Goal: Transaction & Acquisition: Purchase product/service

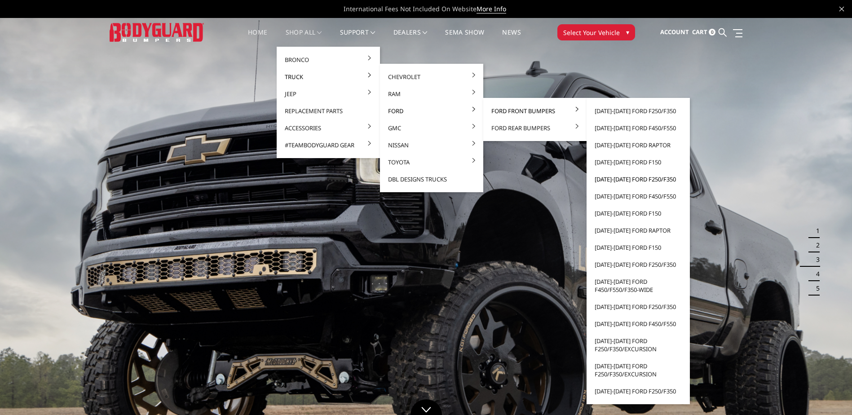
click at [620, 176] on link "[DATE]-[DATE] Ford F250/F350" at bounding box center [638, 179] width 96 height 17
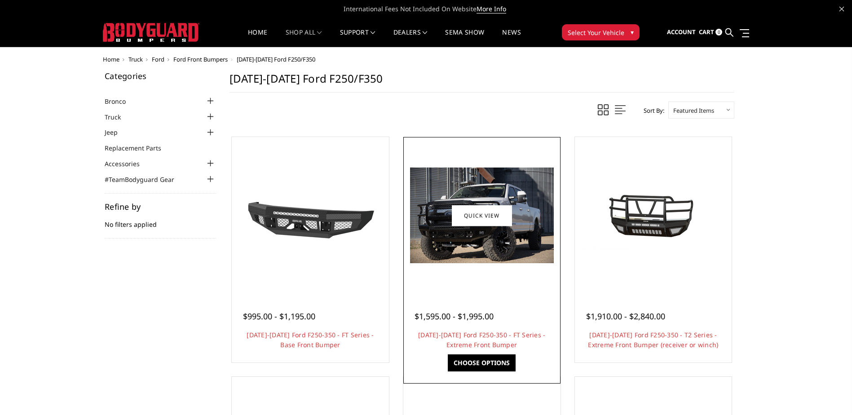
click at [472, 307] on div at bounding box center [482, 305] width 135 height 9
click at [484, 213] on link "Quick view" at bounding box center [482, 215] width 60 height 21
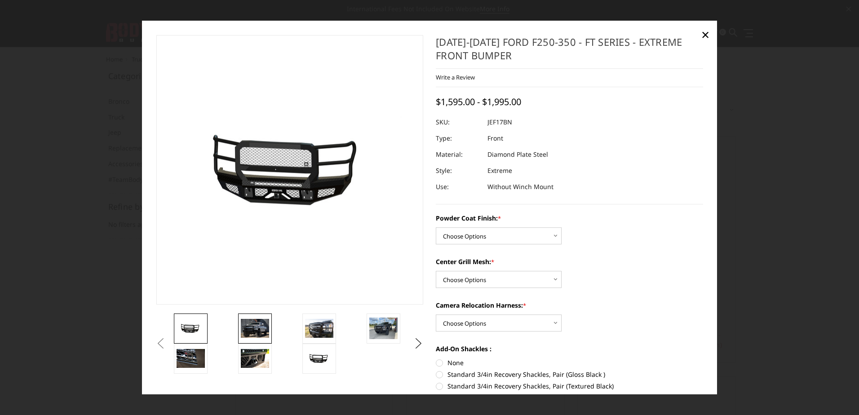
click at [266, 338] on img at bounding box center [255, 328] width 28 height 19
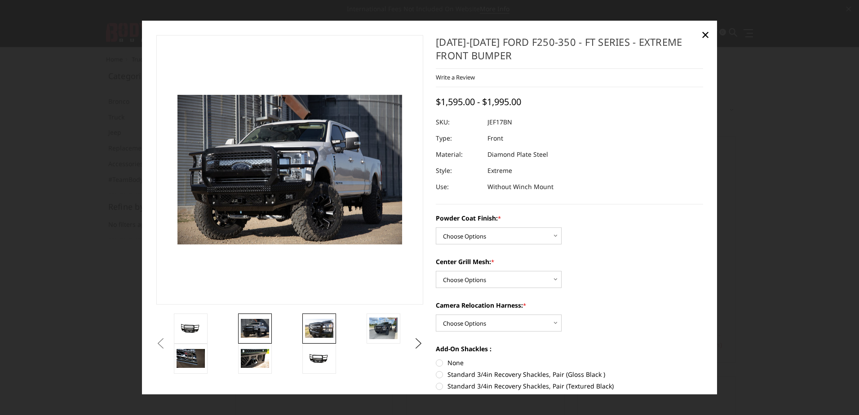
click at [329, 333] on img at bounding box center [319, 328] width 28 height 19
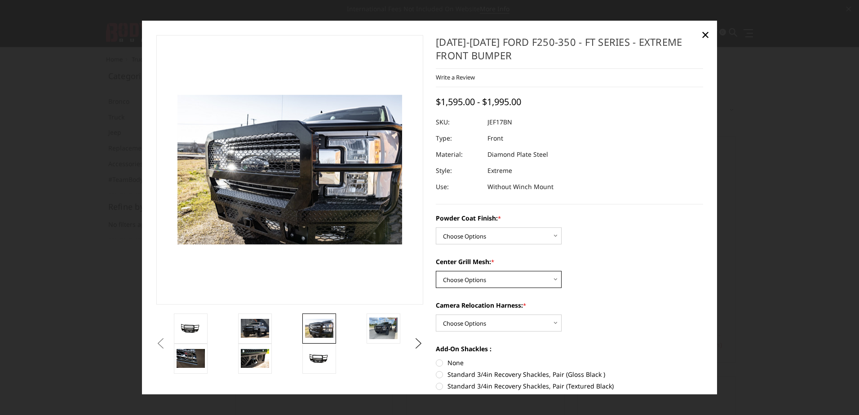
click at [524, 285] on select "Choose Options WITH Expanded Metal in Center Grill WITHOUT Expanded Metal in Ce…" at bounding box center [499, 279] width 126 height 17
click at [633, 306] on label "Camera Relocation Harness: *" at bounding box center [569, 305] width 267 height 9
click at [562, 315] on select "Choose Options WITH Camera Relocation Harness WITHOUT Camera Relocation Harness" at bounding box center [499, 323] width 126 height 17
click at [548, 322] on select "Choose Options WITH Camera Relocation Harness WITHOUT Camera Relocation Harness" at bounding box center [499, 323] width 126 height 17
select select "3226"
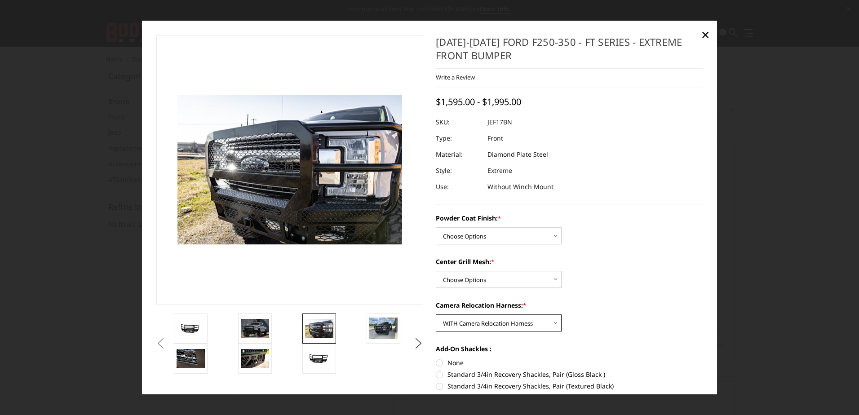
click at [436, 315] on select "Choose Options WITH Camera Relocation Harness WITHOUT Camera Relocation Harness" at bounding box center [499, 323] width 126 height 17
click at [517, 274] on select "Choose Options WITH Expanded Metal in Center Grill WITHOUT Expanded Metal in Ce…" at bounding box center [499, 279] width 126 height 17
select select "3224"
click at [436, 271] on select "Choose Options WITH Expanded Metal in Center Grill WITHOUT Expanded Metal in Ce…" at bounding box center [499, 279] width 126 height 17
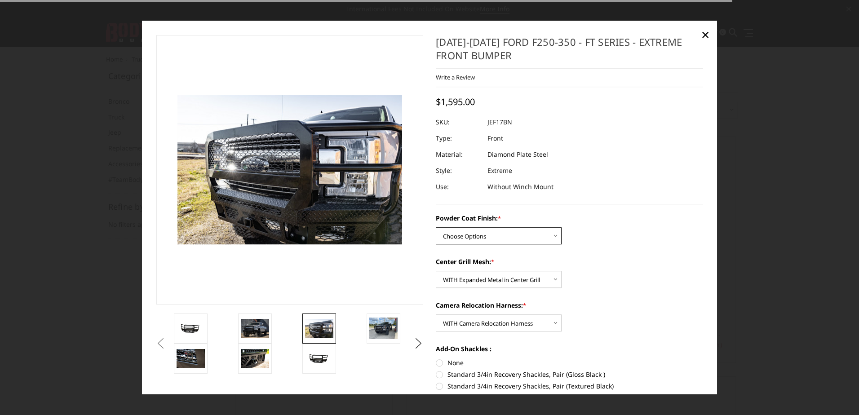
click at [521, 228] on select "Choose Options Bare Metal Gloss Black Powder Coat Textured Black Powder Coat" at bounding box center [499, 236] width 126 height 17
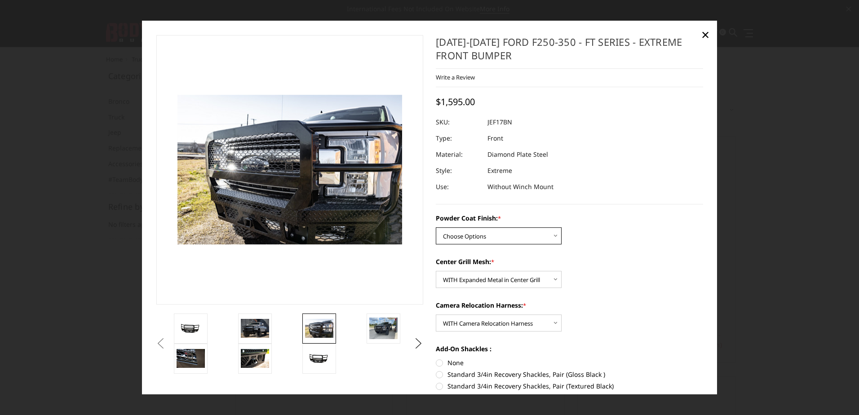
select select "3222"
click at [436, 228] on select "Choose Options Bare Metal Gloss Black Powder Coat Textured Black Powder Coat" at bounding box center [499, 236] width 126 height 17
click at [255, 357] on img at bounding box center [255, 358] width 28 height 19
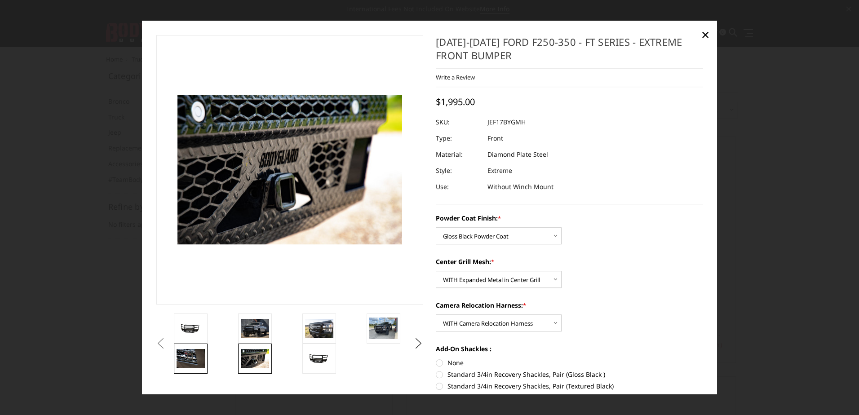
click at [195, 363] on img at bounding box center [191, 358] width 28 height 19
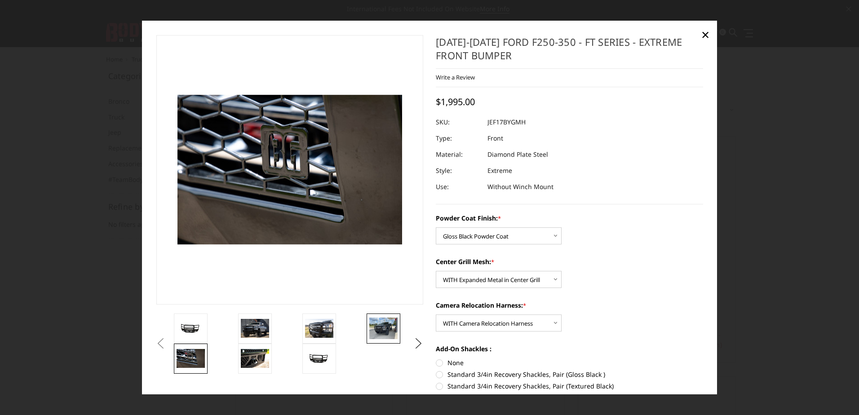
click at [387, 334] on img at bounding box center [383, 328] width 28 height 21
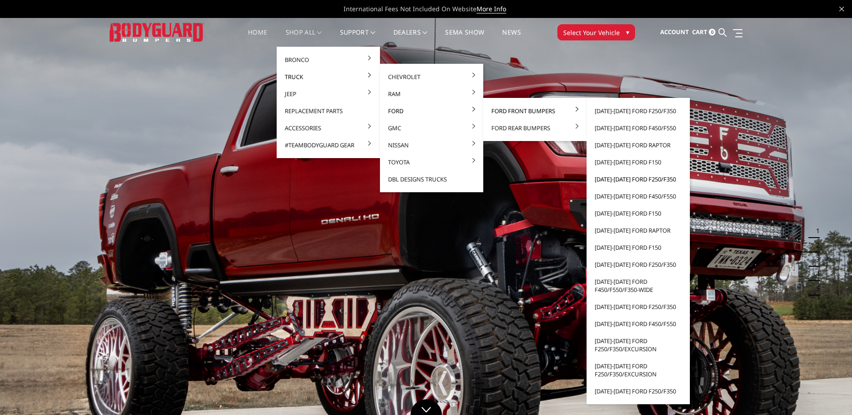
click at [623, 179] on link "[DATE]-[DATE] Ford F250/F350" at bounding box center [638, 179] width 96 height 17
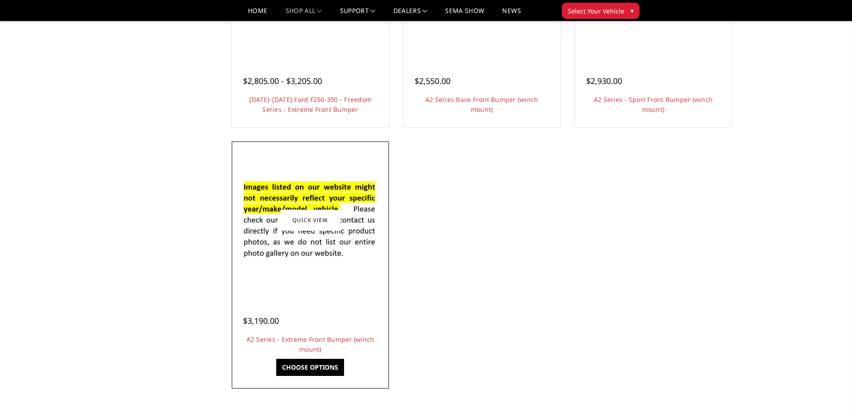
scroll to position [719, 0]
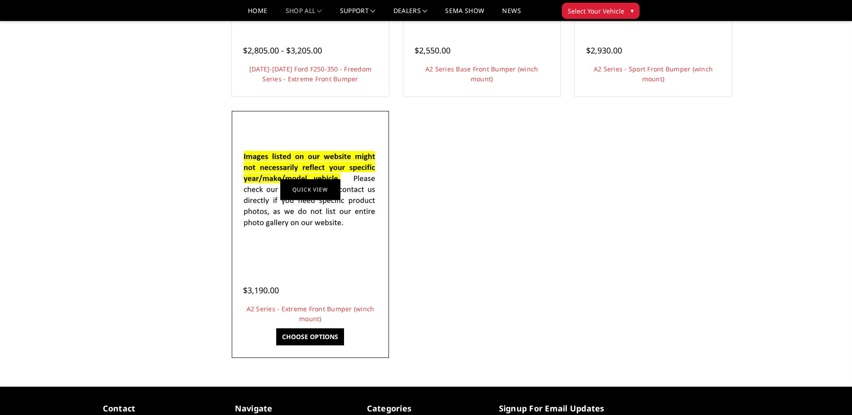
click at [316, 189] on link "Quick view" at bounding box center [310, 189] width 60 height 21
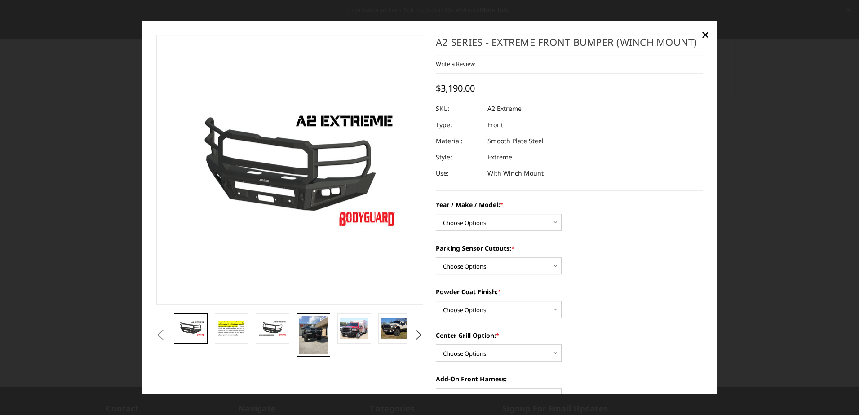
click at [300, 336] on img at bounding box center [313, 335] width 28 height 38
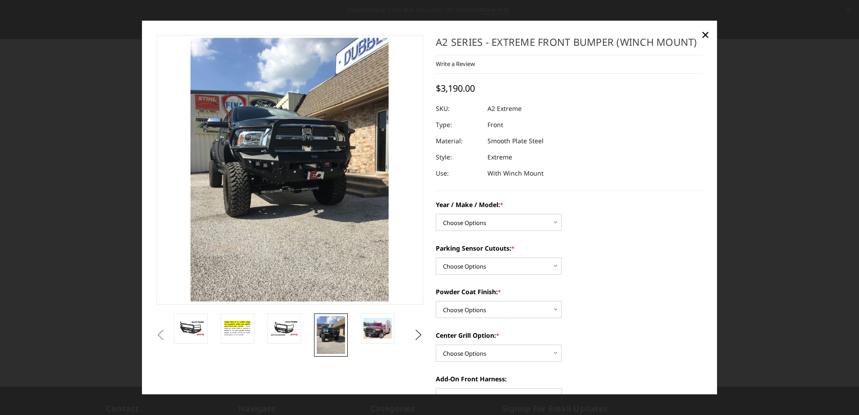
click at [357, 328] on li at bounding box center [335, 335] width 47 height 43
click at [389, 335] on img at bounding box center [378, 328] width 28 height 21
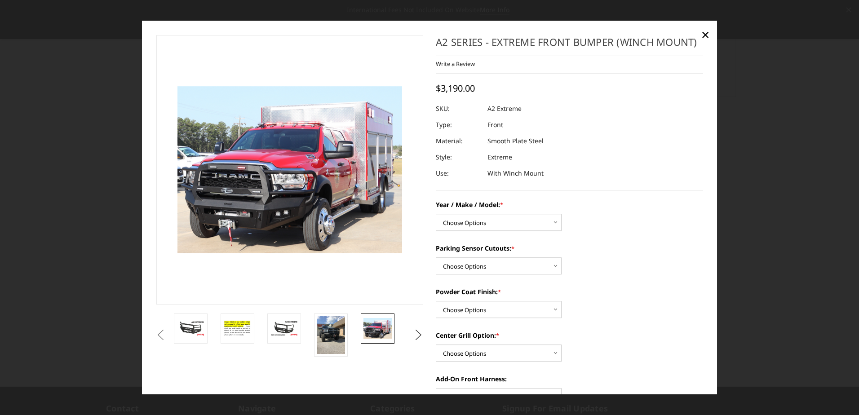
click at [419, 333] on button "Next" at bounding box center [418, 334] width 13 height 13
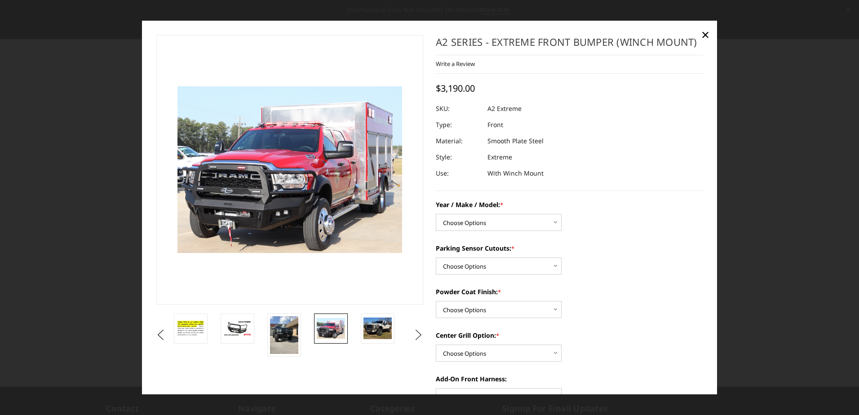
click at [419, 333] on button "Next" at bounding box center [418, 334] width 13 height 13
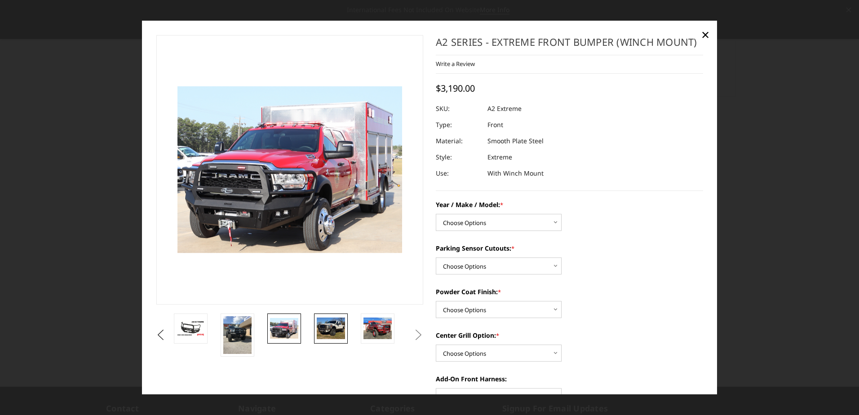
click at [326, 329] on img at bounding box center [331, 328] width 28 height 21
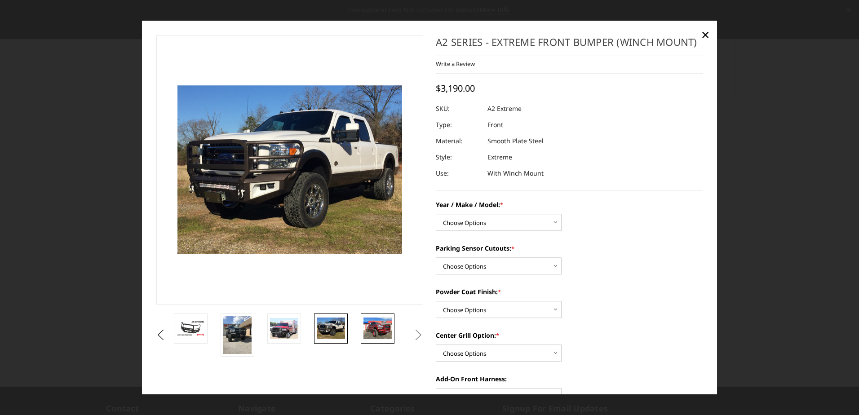
click at [371, 329] on img at bounding box center [378, 328] width 28 height 21
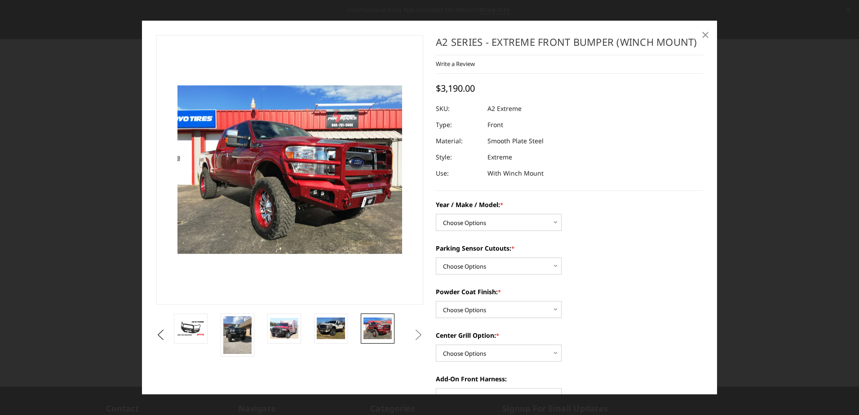
click at [699, 37] on link "×" at bounding box center [705, 34] width 14 height 14
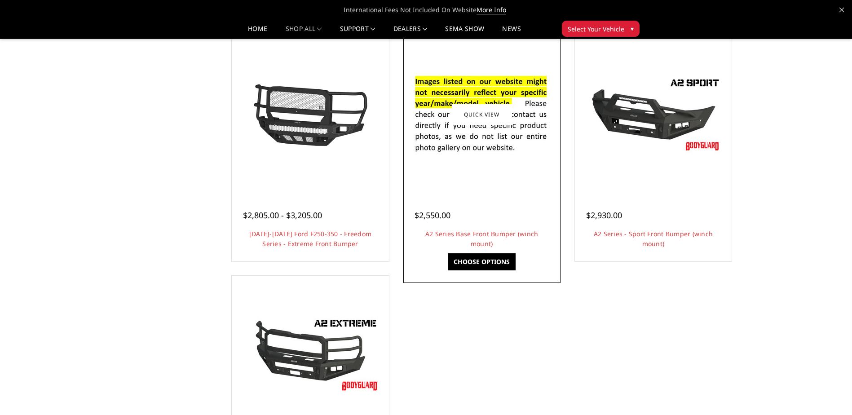
scroll to position [494, 0]
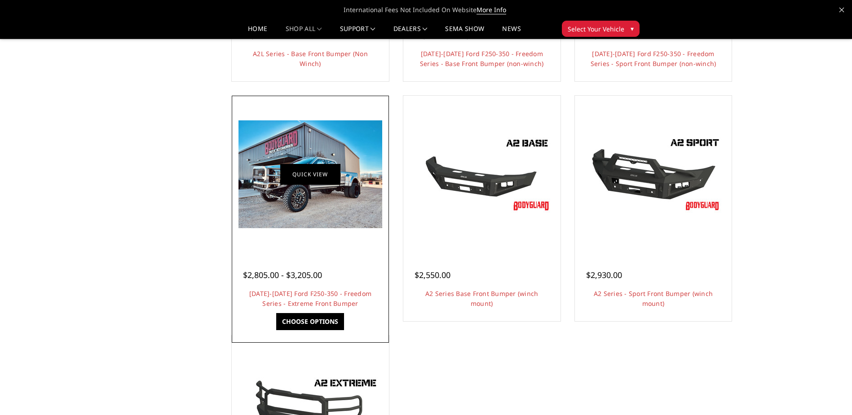
click at [298, 175] on link "Quick view" at bounding box center [310, 174] width 60 height 21
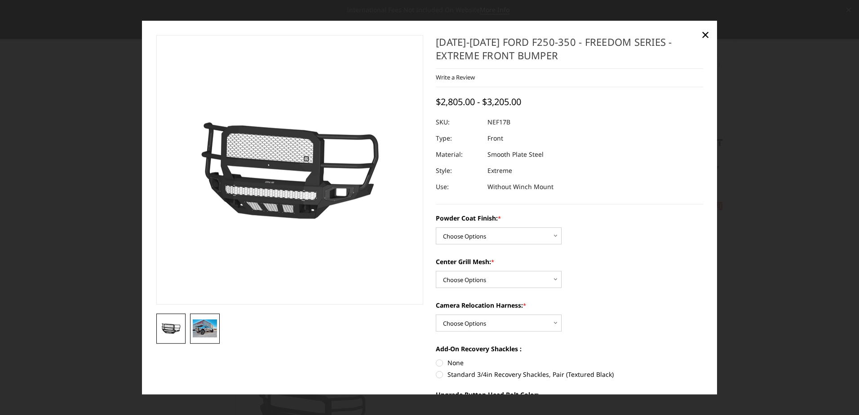
click at [200, 339] on link at bounding box center [205, 329] width 30 height 30
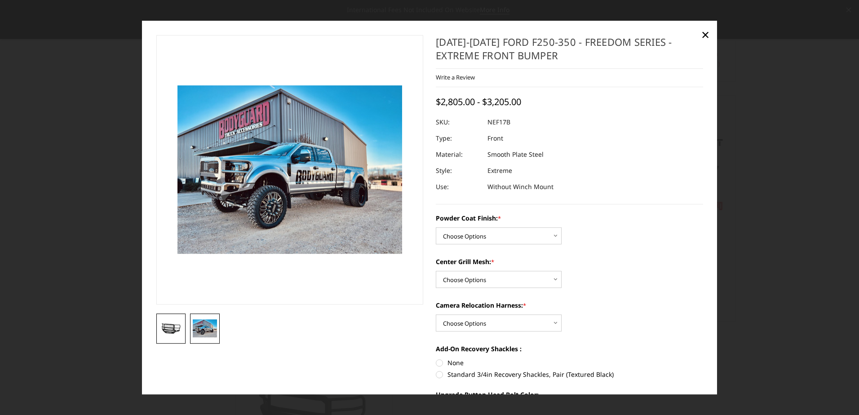
click at [172, 324] on img at bounding box center [171, 328] width 24 height 13
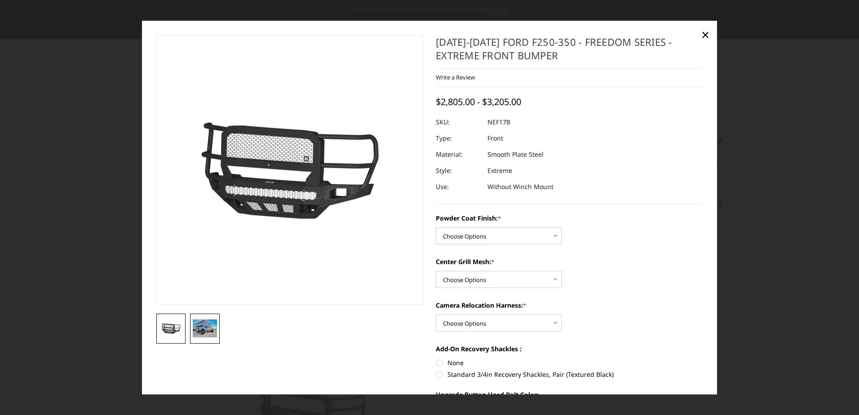
click at [203, 325] on img at bounding box center [205, 328] width 24 height 18
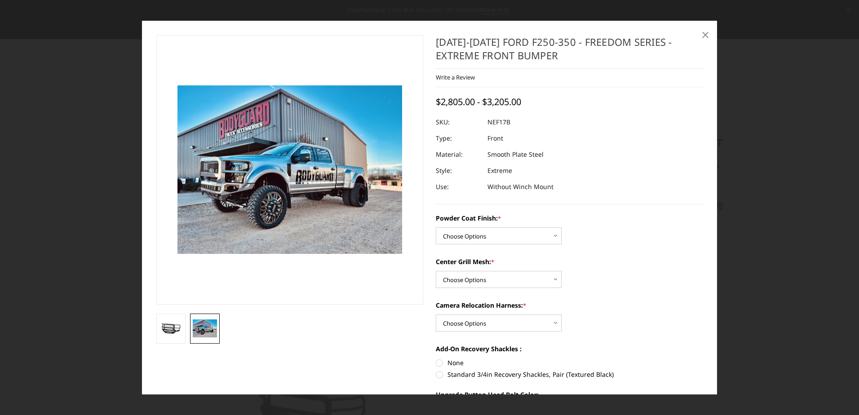
click at [699, 31] on link "×" at bounding box center [705, 34] width 14 height 14
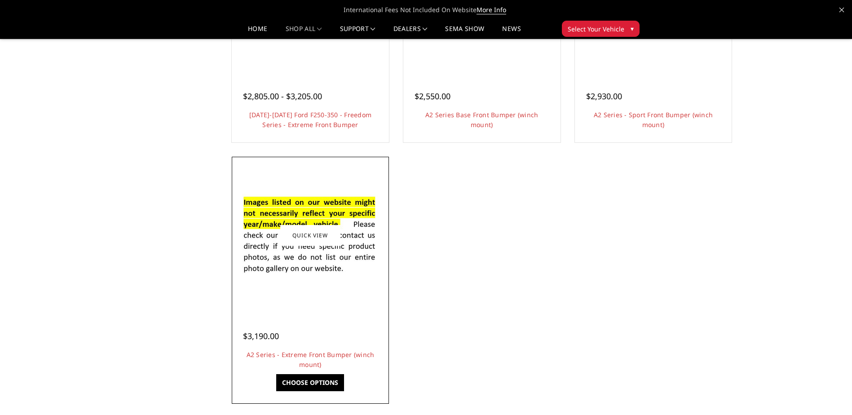
scroll to position [674, 0]
click at [312, 378] on link "Choose Options" at bounding box center [310, 381] width 68 height 17
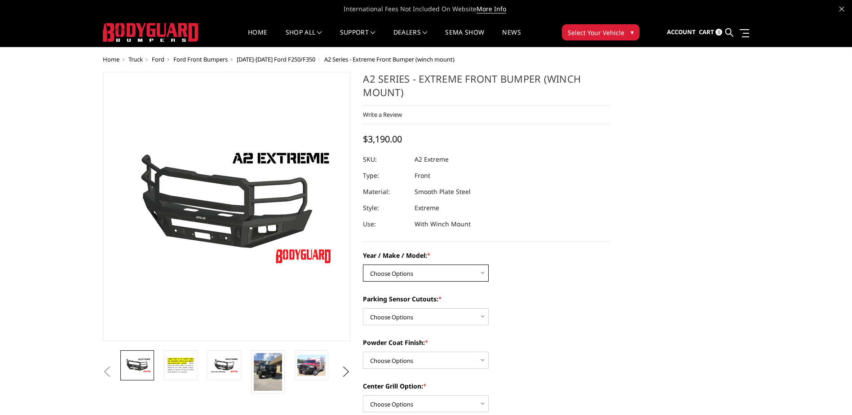
click at [477, 271] on select "Choose Options Chevrolet 20-23 2500 / 3500 Ford 17-22 F250 / F350 Ford 17-22 F4…" at bounding box center [426, 273] width 126 height 17
select select "826"
click at [363, 265] on select "Choose Options Chevrolet 20-23 2500 / 3500 Ford 17-22 F250 / F350 Ford 17-22 F4…" at bounding box center [426, 273] width 126 height 17
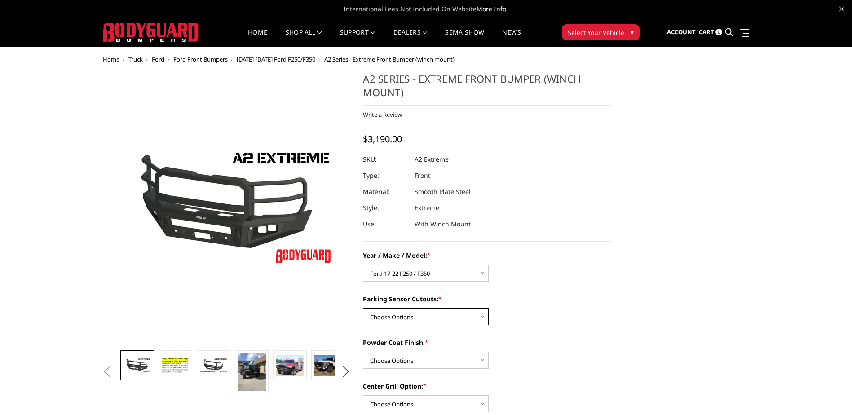
click at [458, 313] on select "Choose Options Yes - I have front parking sensors No - I do NOT have parking se…" at bounding box center [426, 316] width 126 height 17
select select "540"
click at [363, 308] on select "Choose Options Yes - I have front parking sensors No - I do NOT have parking se…" at bounding box center [426, 316] width 126 height 17
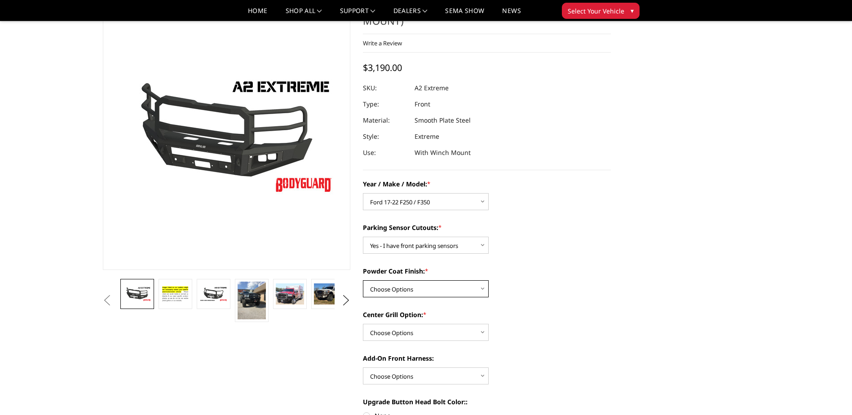
click at [455, 291] on select "Choose Options Bare metal (included) Texture Black Powder Coat" at bounding box center [426, 288] width 126 height 17
select select "520"
click at [363, 280] on select "Choose Options Bare metal (included) Texture Black Powder Coat" at bounding box center [426, 288] width 126 height 17
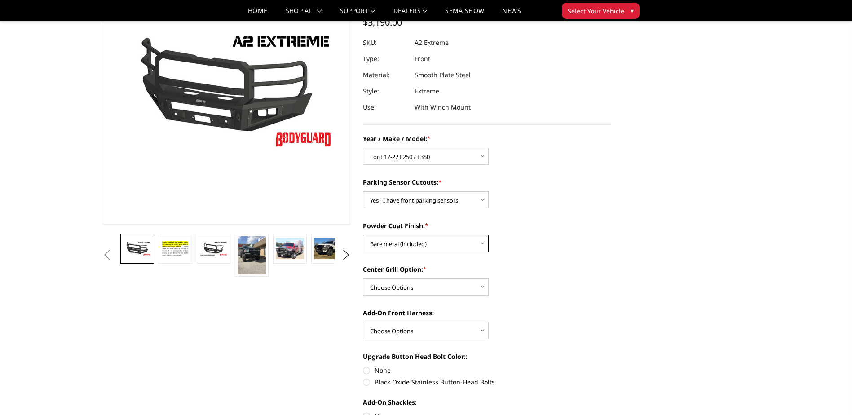
scroll to position [90, 0]
click at [443, 291] on select "Choose Options Add expanded metal in center grill Decline this option" at bounding box center [426, 287] width 126 height 17
select select "1081"
click at [363, 279] on select "Choose Options Add expanded metal in center grill Decline this option" at bounding box center [426, 287] width 126 height 17
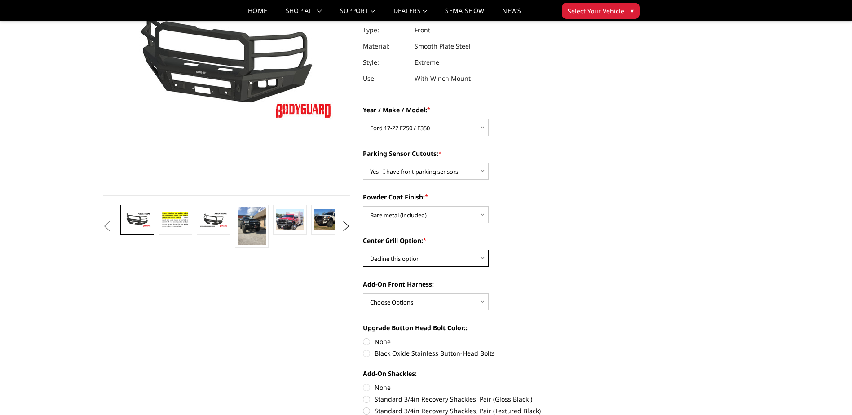
scroll to position [135, 0]
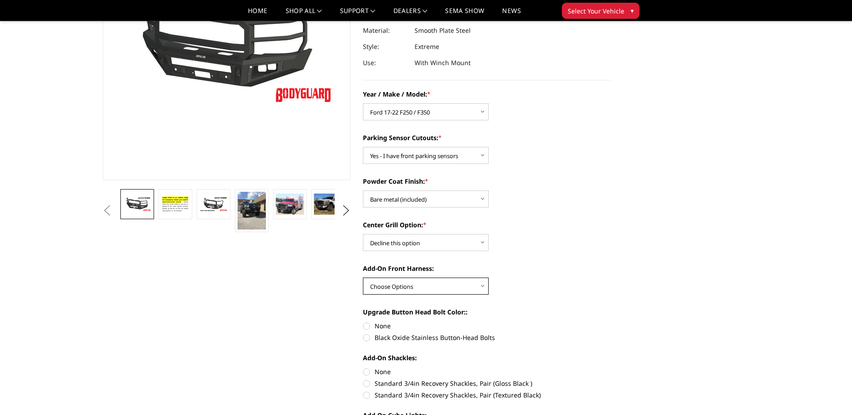
click at [439, 291] on select "Choose Options WITH front camera harness WITHOUT front camera harness" at bounding box center [426, 286] width 126 height 17
select select "1695"
click at [363, 278] on select "Choose Options WITH front camera harness WITHOUT front camera harness" at bounding box center [426, 286] width 126 height 17
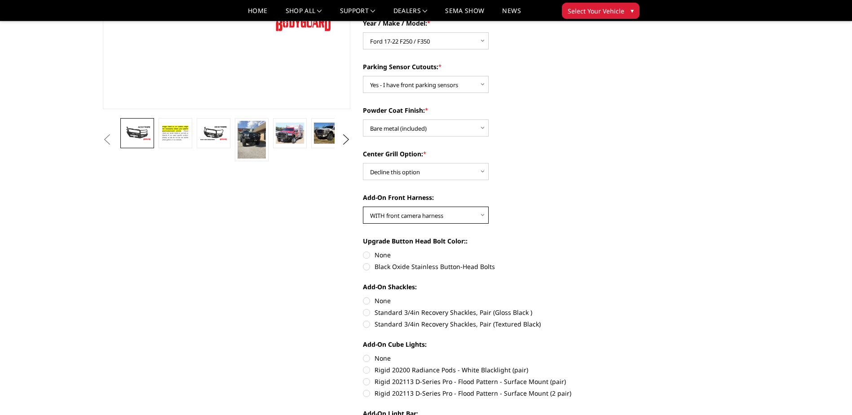
scroll to position [225, 0]
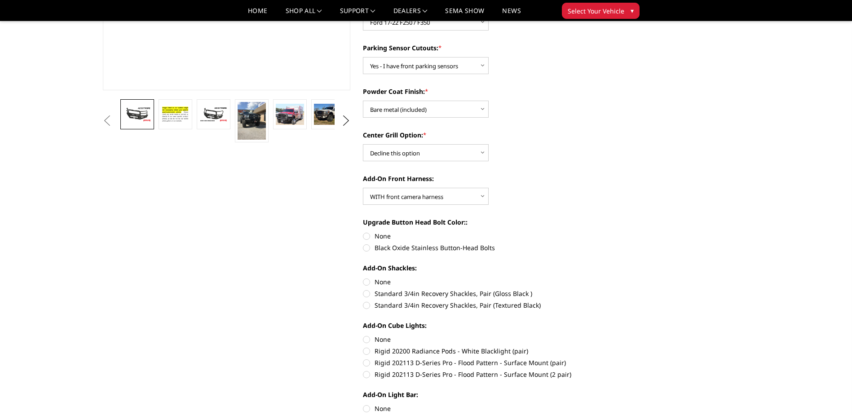
click at [452, 248] on label "Black Oxide Stainless Button-Head Bolts" at bounding box center [487, 247] width 248 height 9
click at [611, 232] on input "Black Oxide Stainless Button-Head Bolts" at bounding box center [611, 231] width 0 height 0
radio input "true"
click at [438, 295] on label "Standard 3/4in Recovery Shackles, Pair (Gloss Black )" at bounding box center [487, 293] width 248 height 9
click at [611, 278] on input "Standard 3/4in Recovery Shackles, Pair (Gloss Black )" at bounding box center [611, 277] width 0 height 0
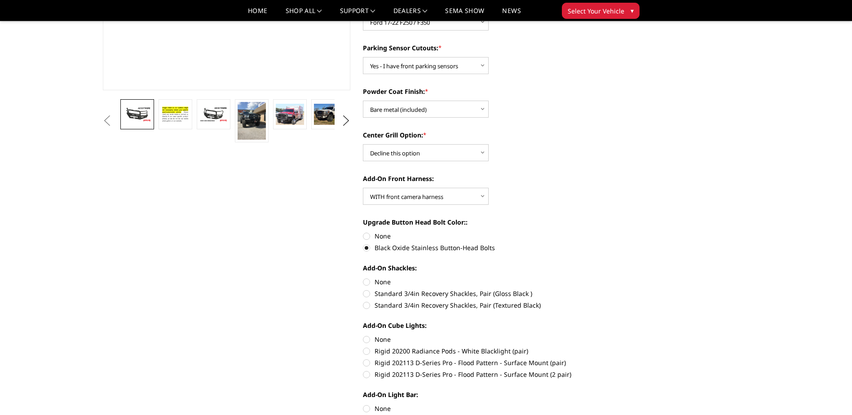
radio input "true"
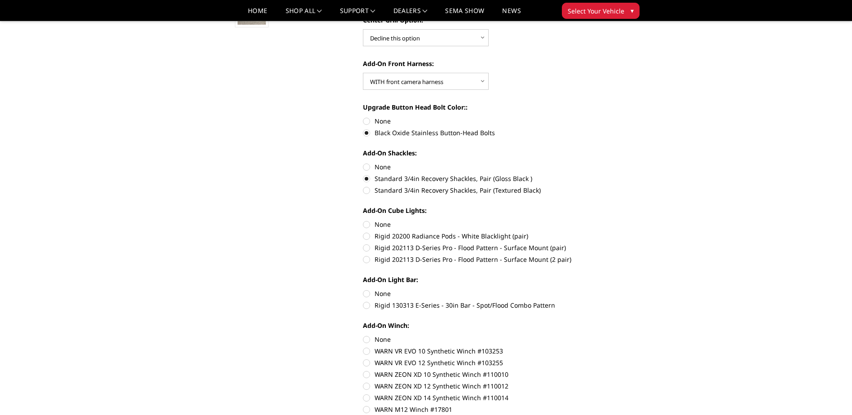
scroll to position [359, 0]
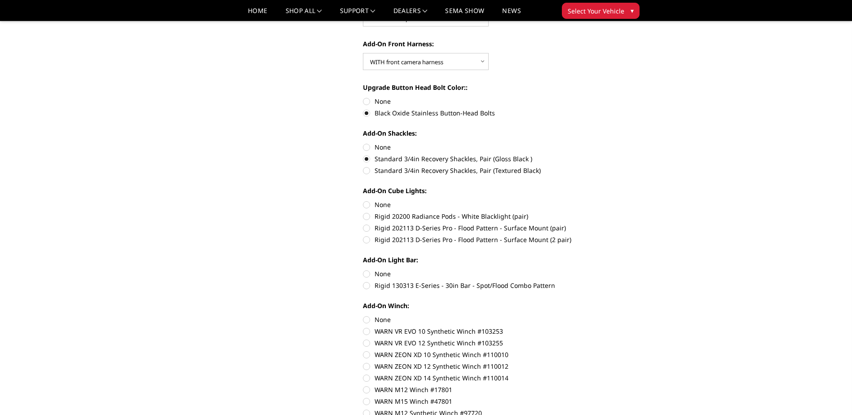
click at [420, 227] on label "Rigid 202113 D-Series Pro - Flood Pattern - Surface Mount (pair)" at bounding box center [487, 227] width 248 height 9
click at [611, 212] on input "Rigid 202113 D-Series Pro - Flood Pattern - Surface Mount (pair)" at bounding box center [611, 212] width 0 height 0
radio input "true"
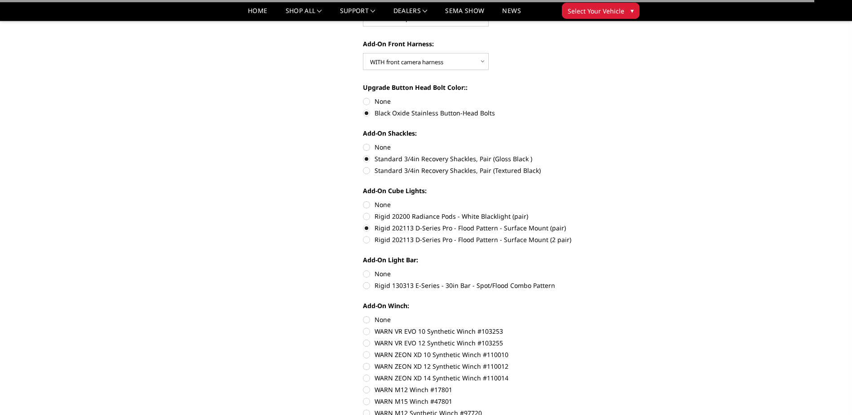
click at [416, 236] on label "Rigid 202113 D-Series Pro - Flood Pattern - Surface Mount (2 pair)" at bounding box center [487, 239] width 248 height 9
click at [611, 224] on input "Rigid 202113 D-Series Pro - Flood Pattern - Surface Mount (2 pair)" at bounding box center [611, 223] width 0 height 0
radio input "true"
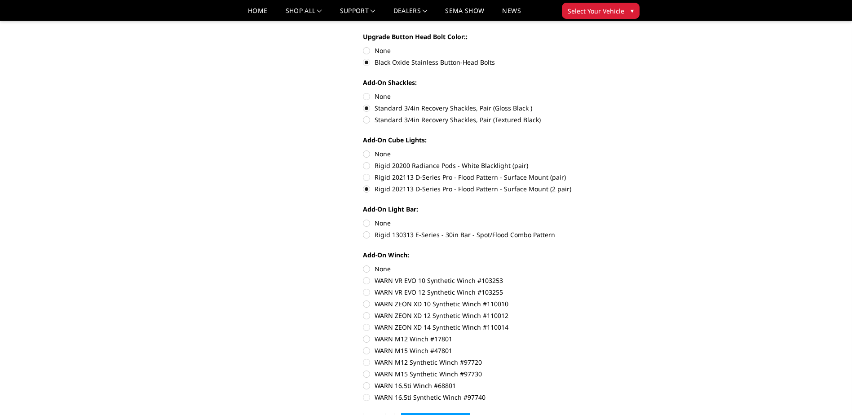
scroll to position [449, 0]
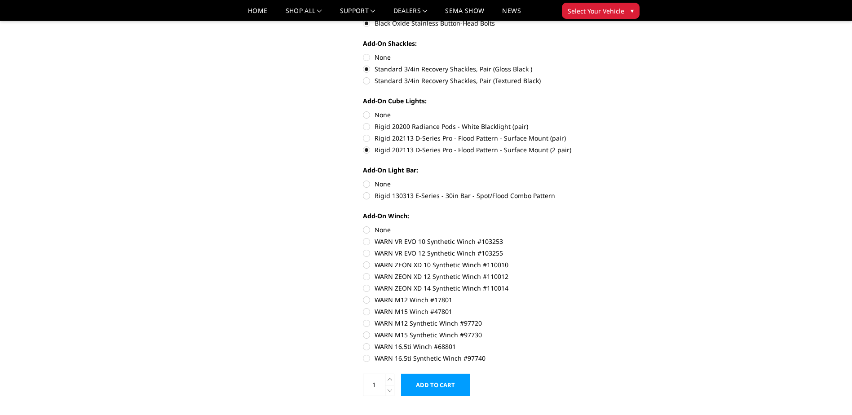
click at [427, 195] on label "Rigid 130313 E-Series - 30in Bar - Spot/Flood Combo Pattern" at bounding box center [487, 195] width 248 height 9
click at [611, 180] on input "Rigid 130313 E-Series - 30in Bar - Spot/Flood Combo Pattern" at bounding box center [611, 179] width 0 height 0
radio input "true"
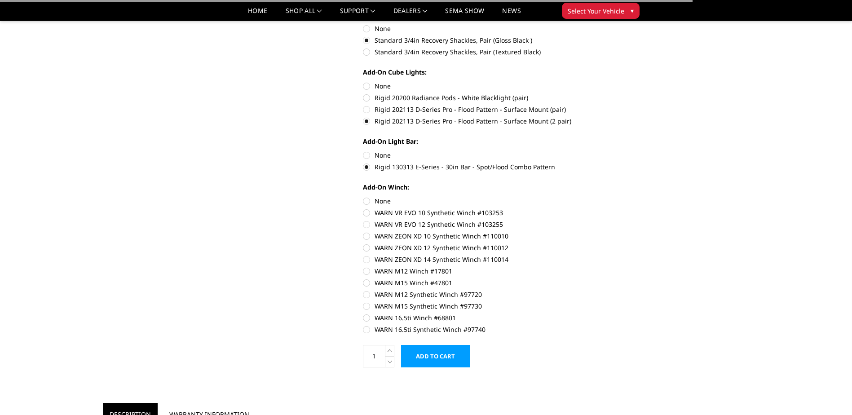
scroll to position [494, 0]
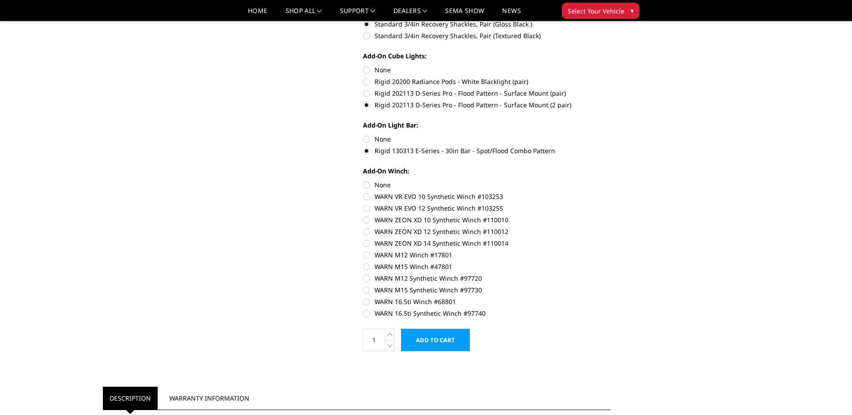
click at [447, 315] on label "WARN 16.5ti Synthetic Winch #97740" at bounding box center [487, 313] width 248 height 9
click at [611, 297] on input "WARN 16.5ti Synthetic Winch #97740" at bounding box center [611, 297] width 0 height 0
radio input "true"
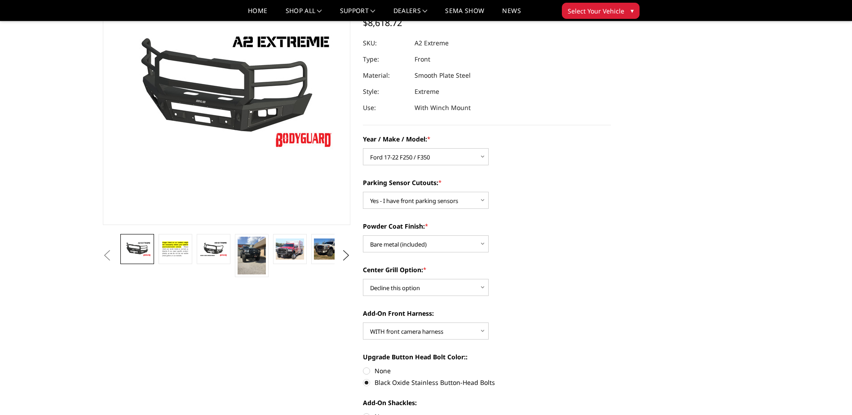
scroll to position [45, 0]
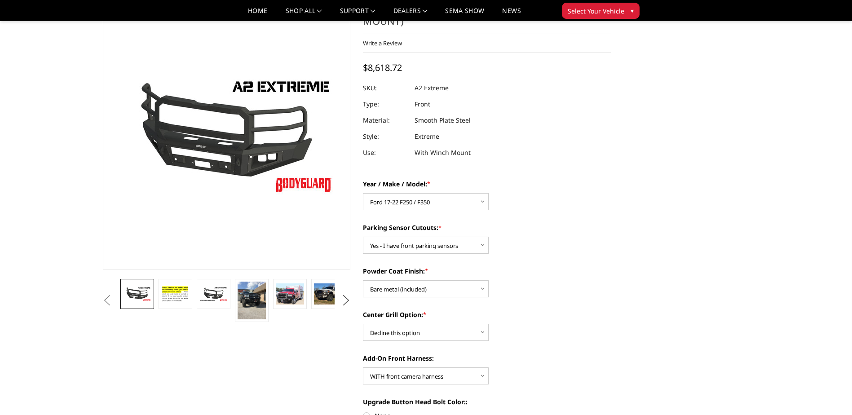
click at [349, 298] on button "Next" at bounding box center [345, 300] width 13 height 13
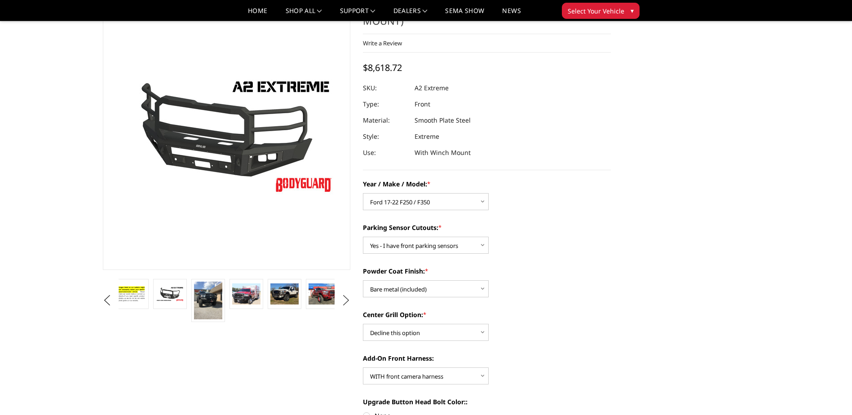
click at [349, 298] on button "Next" at bounding box center [345, 300] width 13 height 13
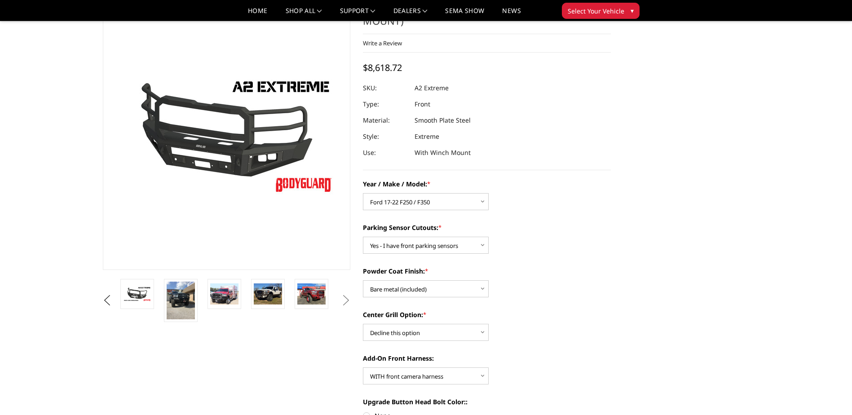
click at [349, 298] on button "Next" at bounding box center [345, 300] width 13 height 13
click at [316, 297] on img at bounding box center [311, 294] width 28 height 21
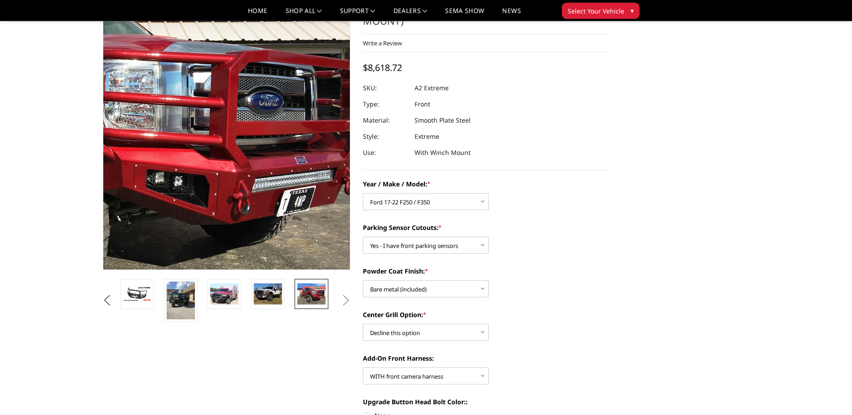
click at [327, 161] on img at bounding box center [94, 119] width 575 height 431
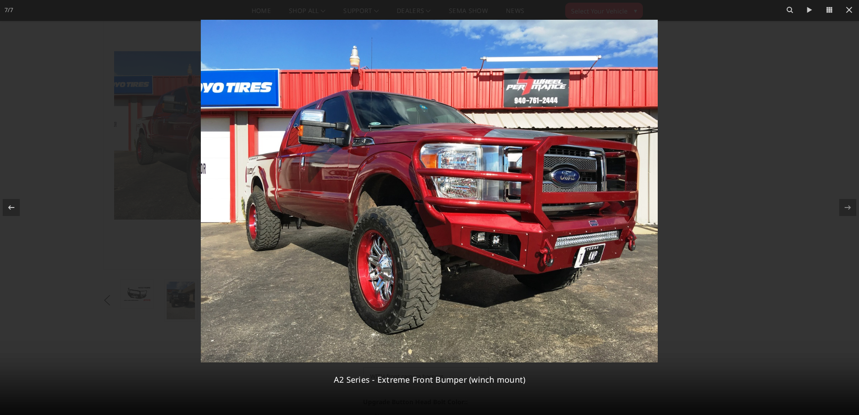
click at [463, 223] on img at bounding box center [429, 191] width 457 height 343
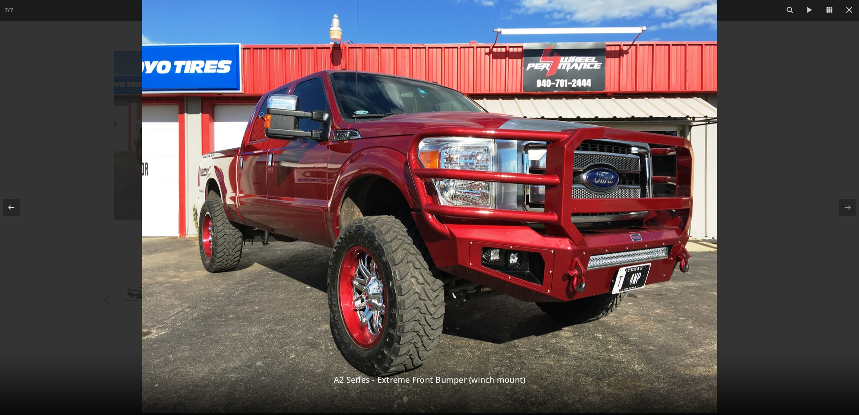
drag, startPoint x: 510, startPoint y: 238, endPoint x: 481, endPoint y: 233, distance: 29.2
click at [481, 233] on img at bounding box center [429, 197] width 575 height 431
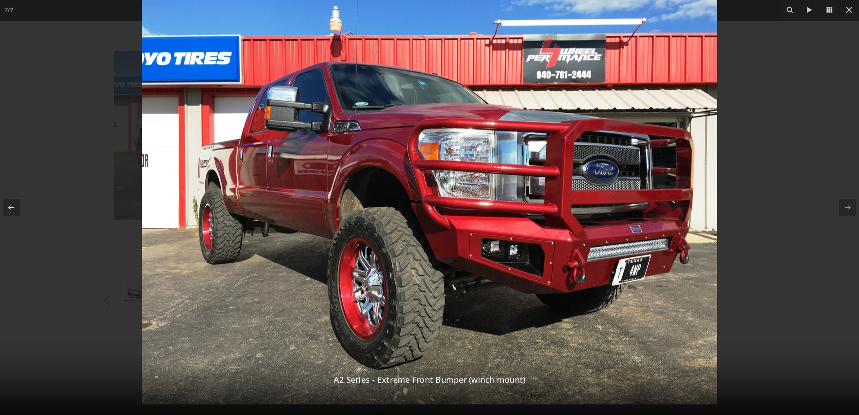
drag, startPoint x: 485, startPoint y: 257, endPoint x: 484, endPoint y: 232, distance: 25.6
click at [484, 232] on img at bounding box center [429, 188] width 575 height 431
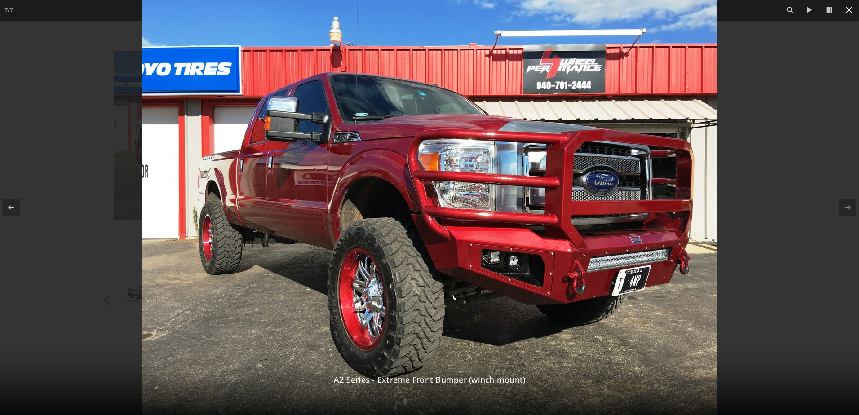
click at [848, 9] on icon at bounding box center [849, 10] width 6 height 6
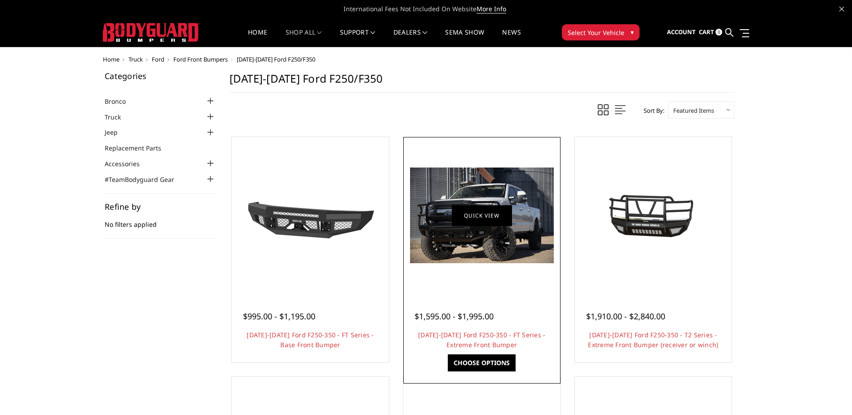
click at [483, 210] on link "Quick view" at bounding box center [482, 215] width 60 height 21
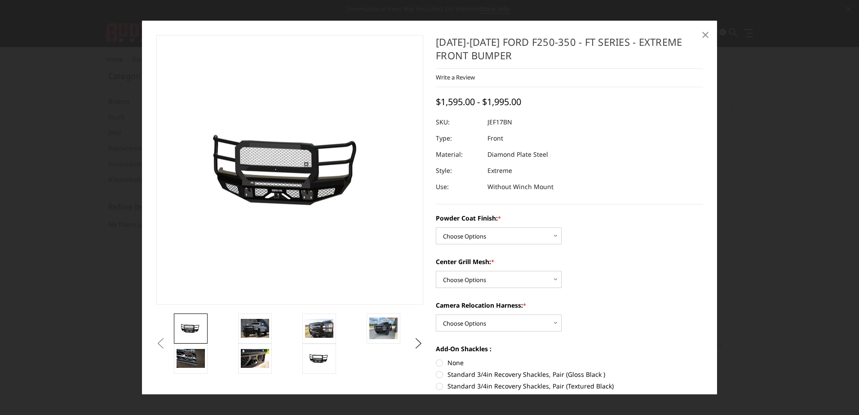
click at [705, 33] on span "×" at bounding box center [705, 34] width 8 height 19
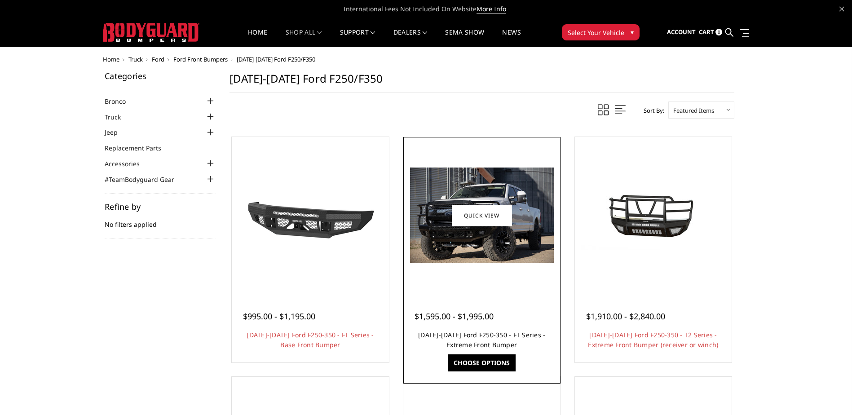
click at [471, 340] on link "[DATE]-[DATE] Ford F250-350 - FT Series - Extreme Front Bumper" at bounding box center [481, 340] width 127 height 18
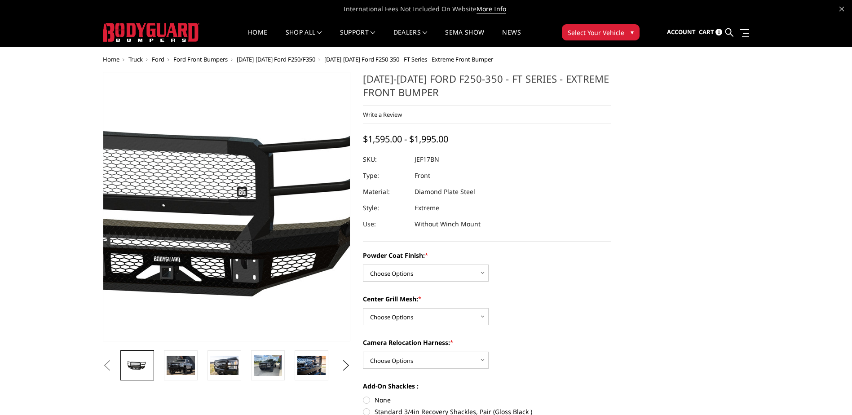
click at [237, 239] on img at bounding box center [199, 207] width 575 height 274
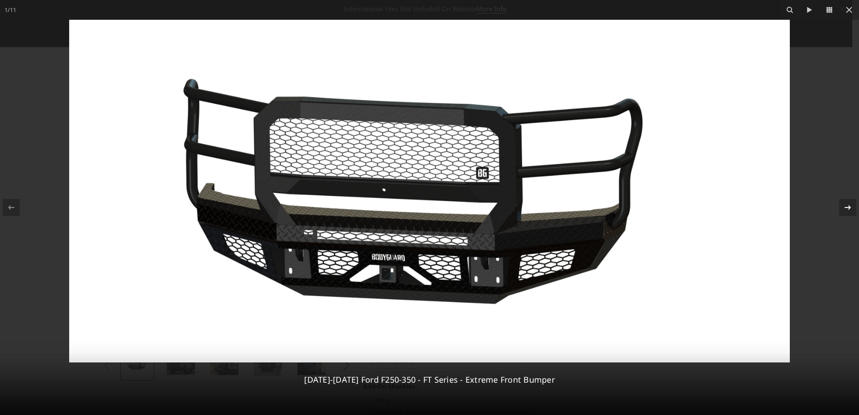
click at [840, 206] on div at bounding box center [847, 207] width 17 height 17
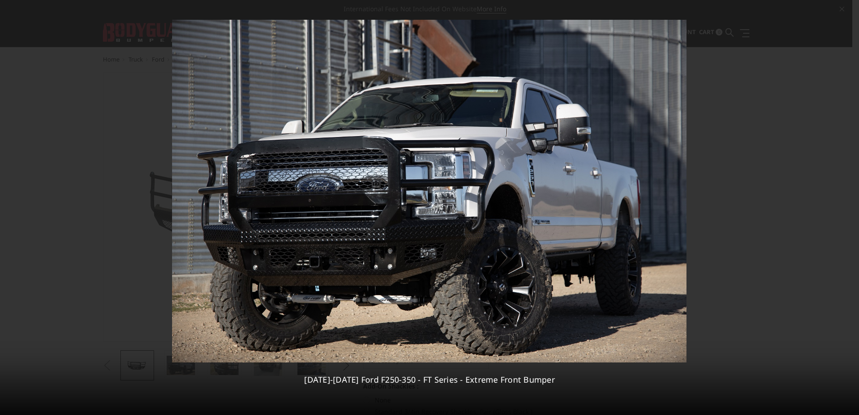
click at [840, 206] on div "2 / [PHONE_NUMBER][DATE][DATE] Ford F250-350 - FT Series - Extreme Front Bumper" at bounding box center [429, 207] width 859 height 415
click at [852, 208] on icon at bounding box center [848, 207] width 11 height 11
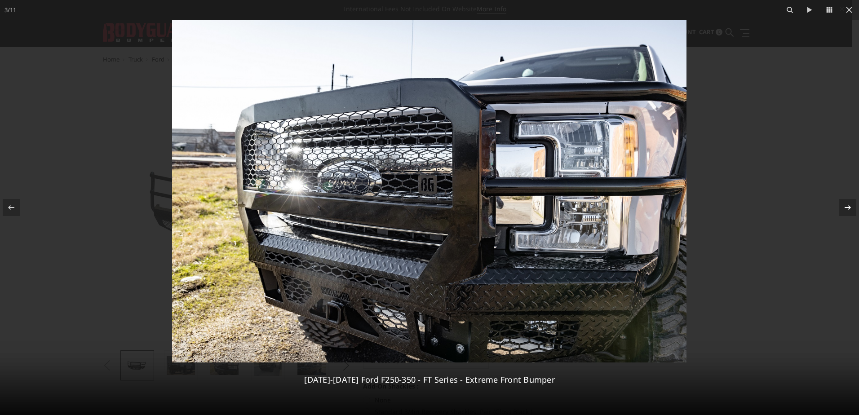
click at [852, 208] on icon at bounding box center [848, 207] width 11 height 11
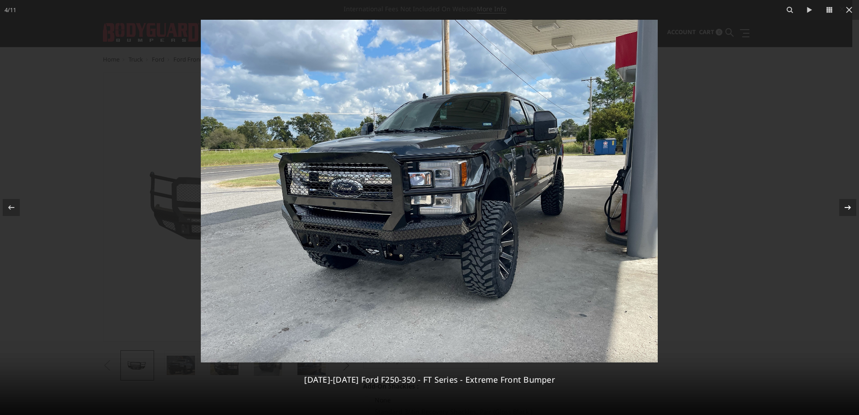
click at [852, 208] on icon at bounding box center [848, 207] width 11 height 11
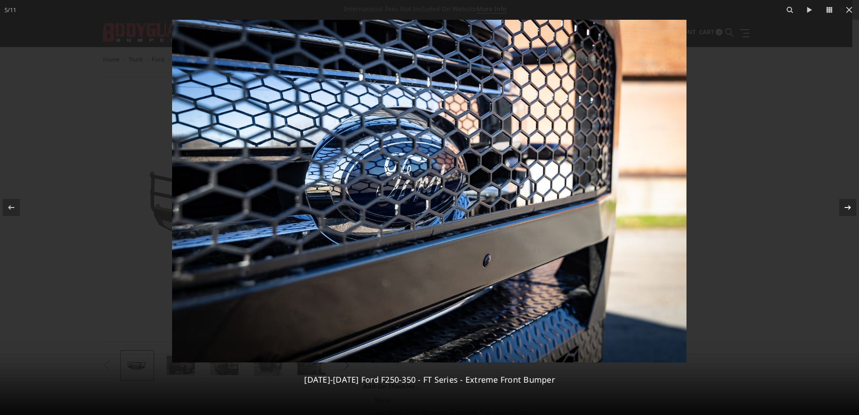
click at [852, 208] on icon at bounding box center [848, 207] width 11 height 11
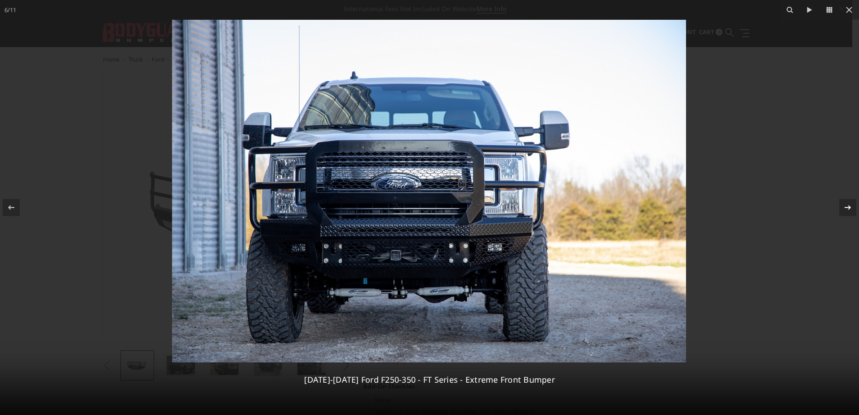
click at [852, 208] on div "6 / [PHONE_NUMBER][DATE][DATE] Ford F250-350 - FT Series - Extreme Front Bumper" at bounding box center [429, 207] width 859 height 415
click at [846, 208] on icon at bounding box center [848, 207] width 11 height 11
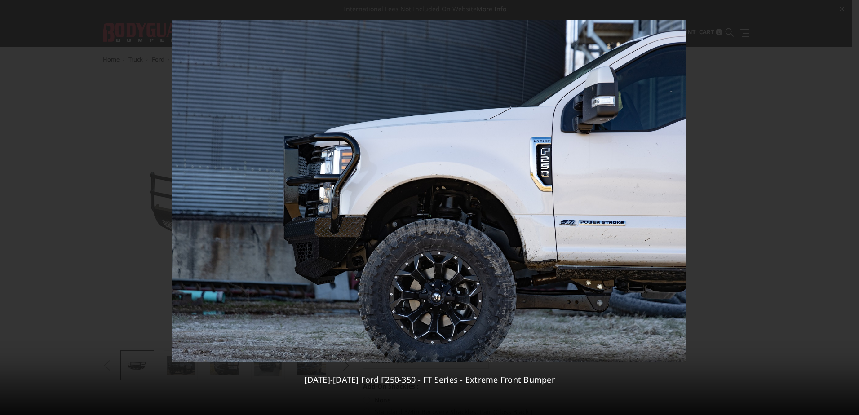
click at [846, 207] on div "7 / [PHONE_NUMBER][DATE][DATE] Ford F250-350 - FT Series - Extreme Front Bumper" at bounding box center [429, 207] width 859 height 415
click at [847, 207] on icon at bounding box center [848, 207] width 11 height 11
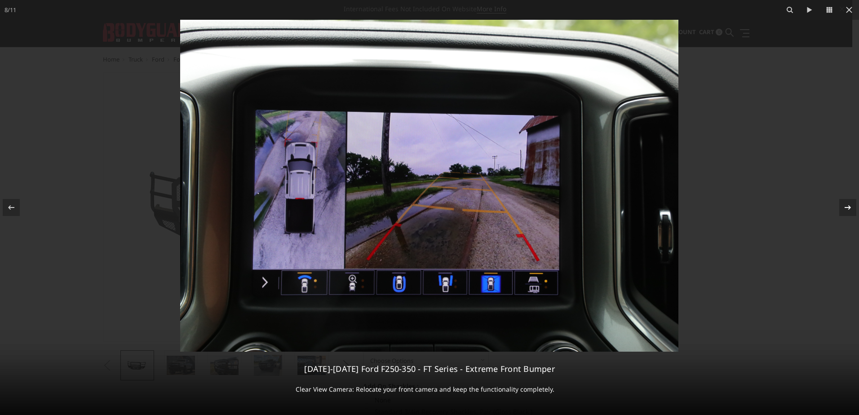
click at [847, 207] on icon at bounding box center [848, 207] width 11 height 11
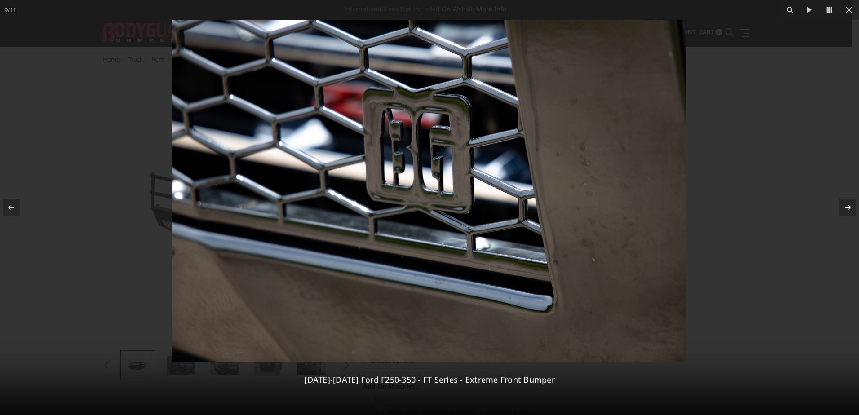
click at [847, 207] on icon at bounding box center [848, 207] width 11 height 11
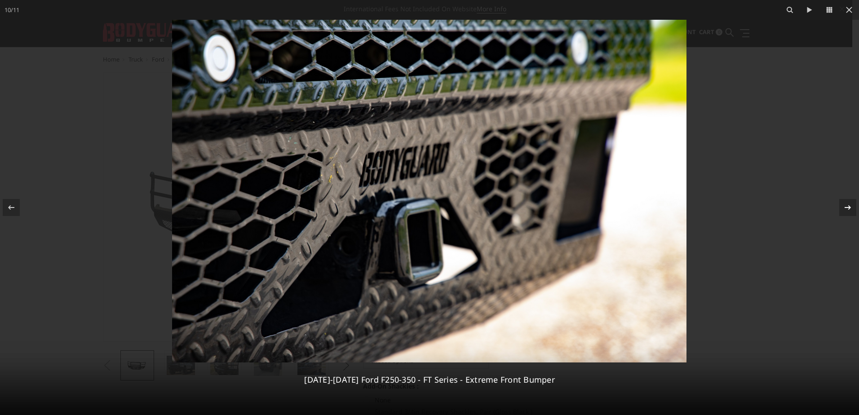
click at [847, 207] on icon at bounding box center [848, 207] width 11 height 11
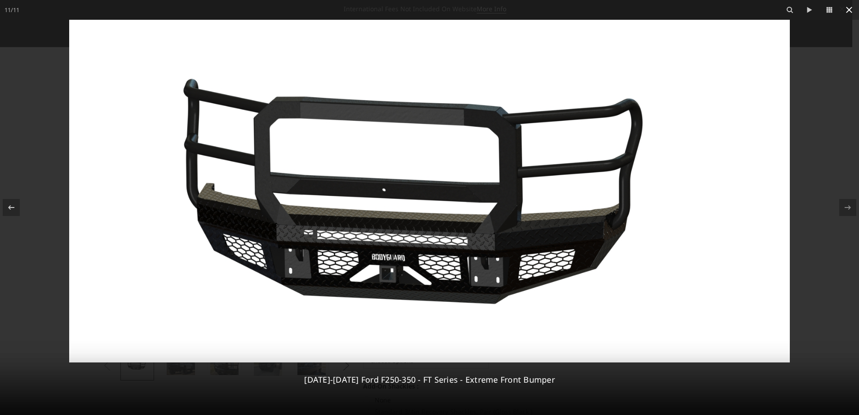
click at [846, 11] on icon at bounding box center [849, 9] width 11 height 11
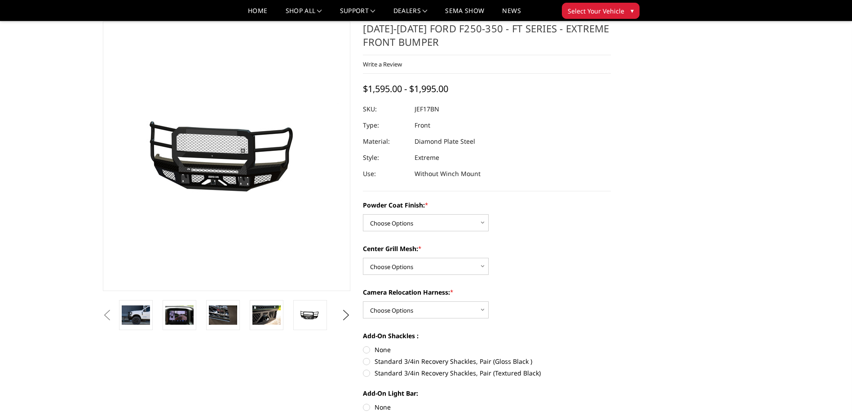
scroll to position [45, 0]
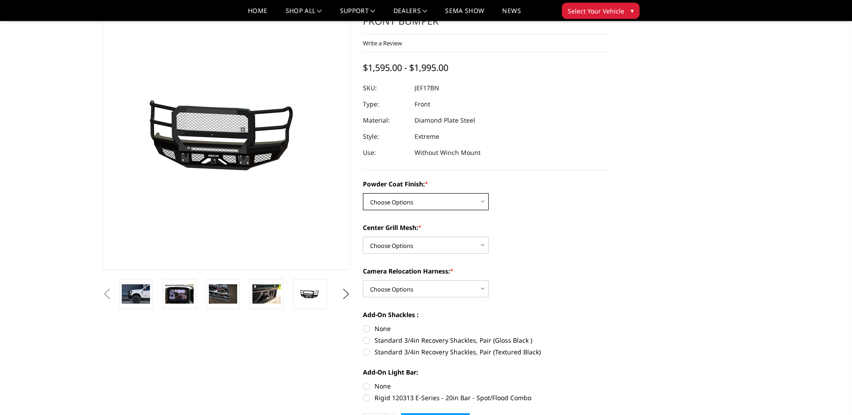
click at [472, 208] on select "Choose Options Bare Metal Gloss Black Powder Coat Textured Black Powder Coat" at bounding box center [426, 201] width 126 height 17
click at [597, 270] on label "Camera Relocation Harness: *" at bounding box center [487, 270] width 248 height 9
click at [489, 280] on select "Choose Options WITH Camera Relocation Harness WITHOUT Camera Relocation Harness" at bounding box center [426, 288] width 126 height 17
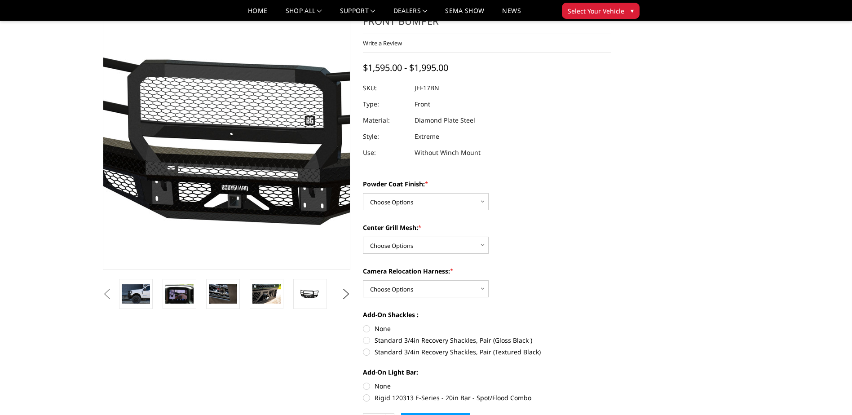
click at [196, 180] on img at bounding box center [267, 135] width 575 height 274
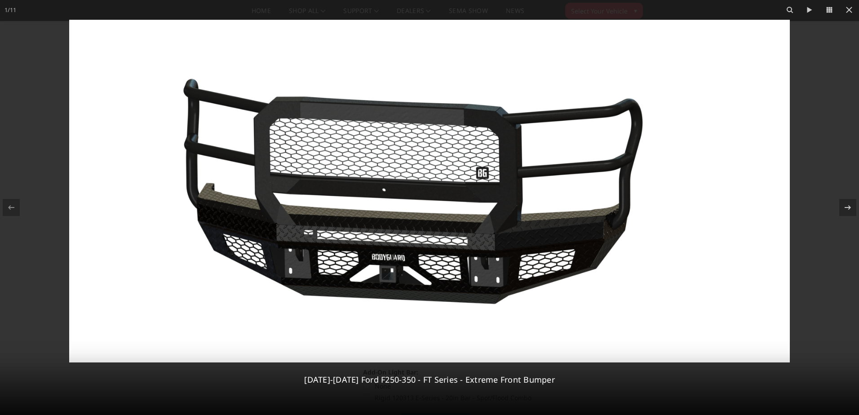
click at [408, 250] on img at bounding box center [429, 191] width 721 height 343
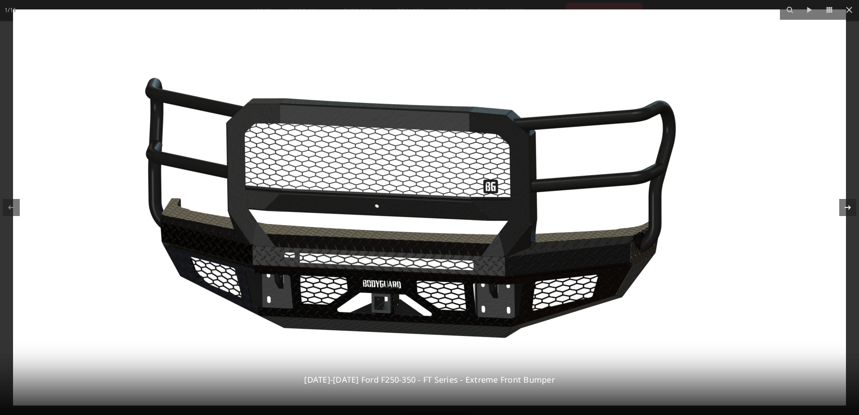
click at [846, 216] on div at bounding box center [847, 207] width 17 height 17
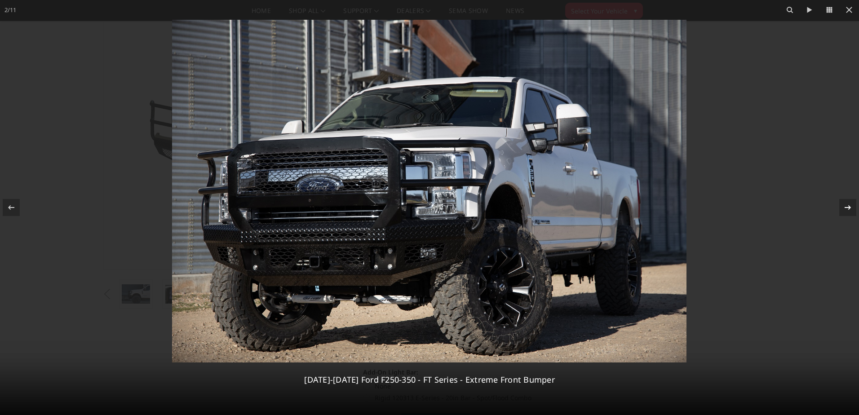
click at [846, 211] on icon at bounding box center [848, 207] width 11 height 11
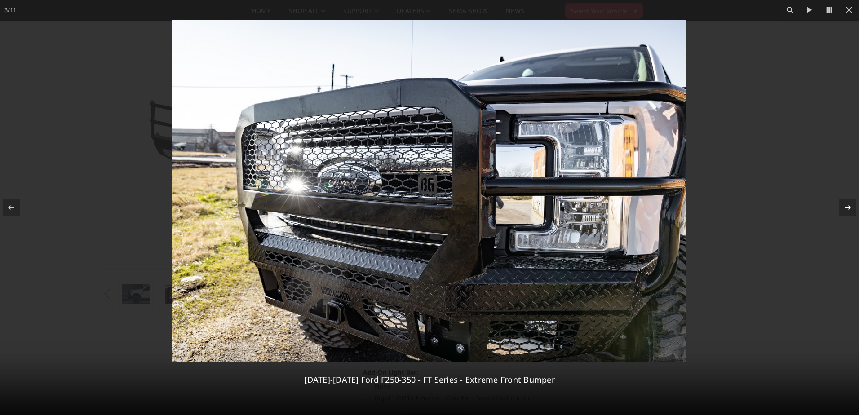
click at [846, 211] on icon at bounding box center [848, 207] width 11 height 11
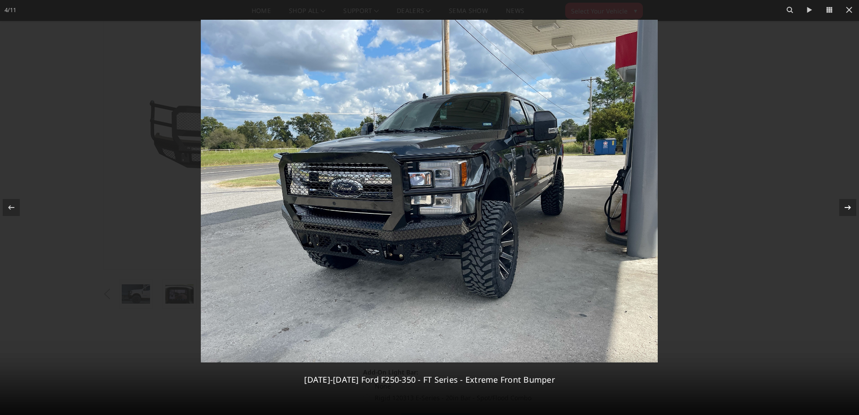
click at [846, 211] on icon at bounding box center [848, 207] width 11 height 11
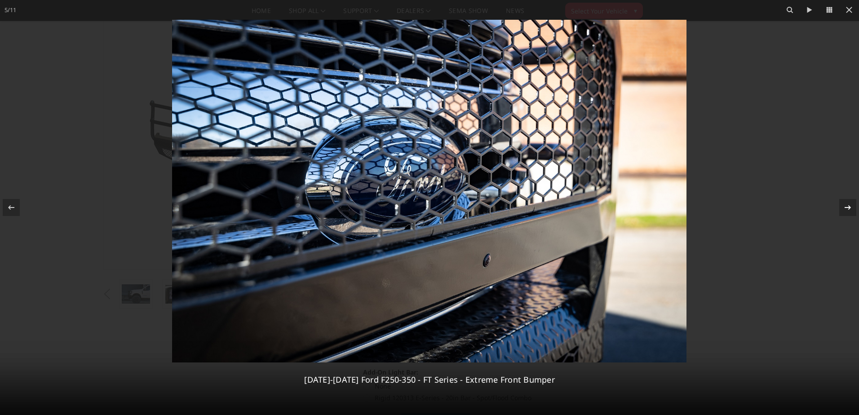
click at [846, 211] on icon at bounding box center [848, 207] width 11 height 11
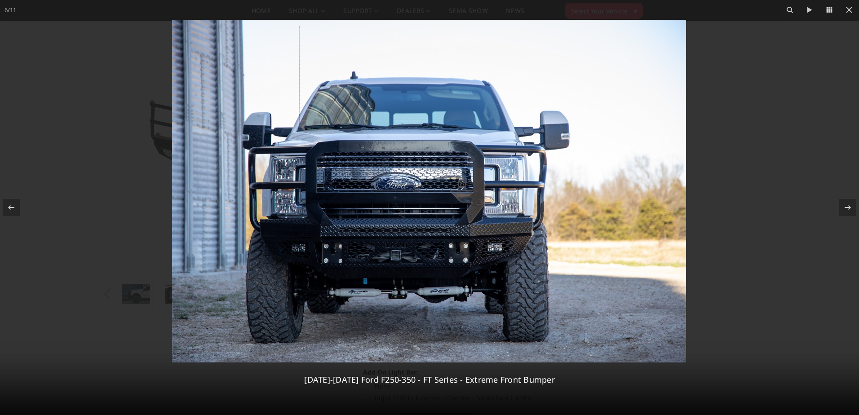
click at [414, 231] on img at bounding box center [429, 191] width 514 height 343
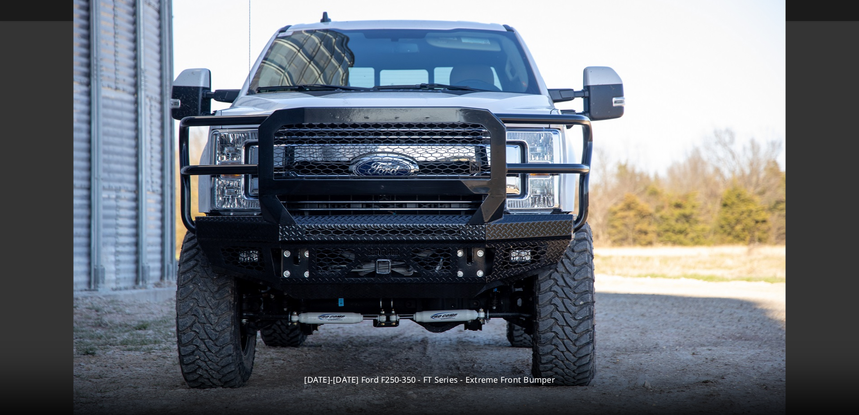
click at [418, 237] on img at bounding box center [430, 177] width 712 height 475
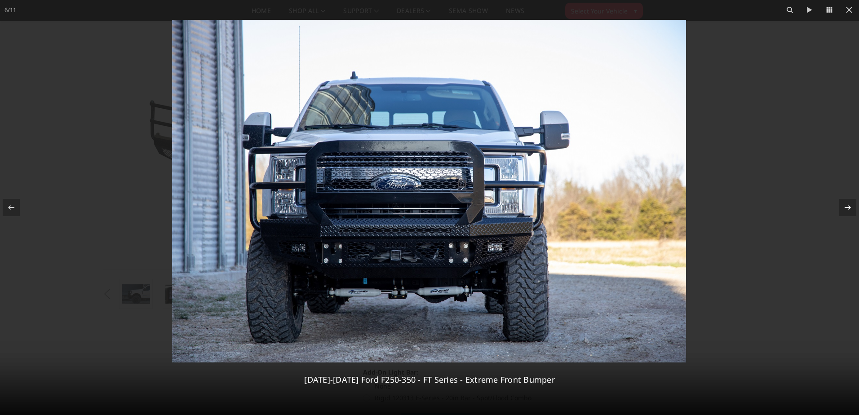
click at [847, 205] on icon at bounding box center [848, 207] width 11 height 11
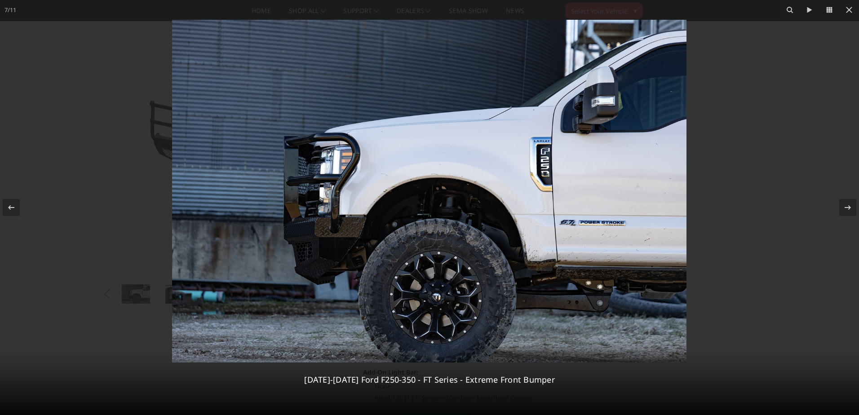
click at [322, 209] on img at bounding box center [429, 191] width 514 height 343
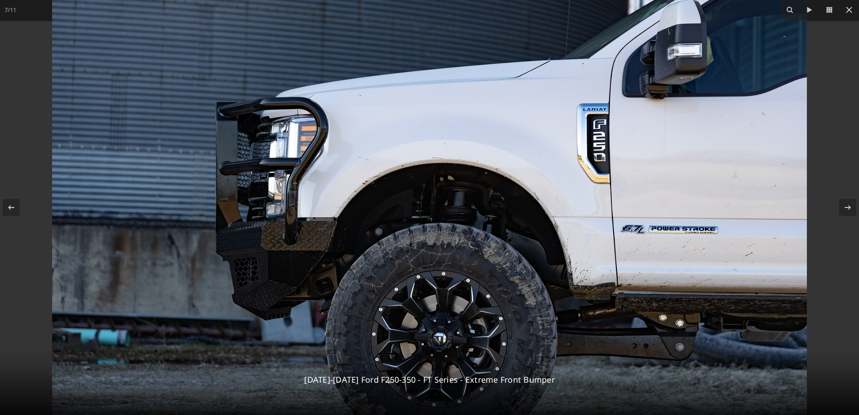
click at [322, 209] on img at bounding box center [429, 182] width 755 height 503
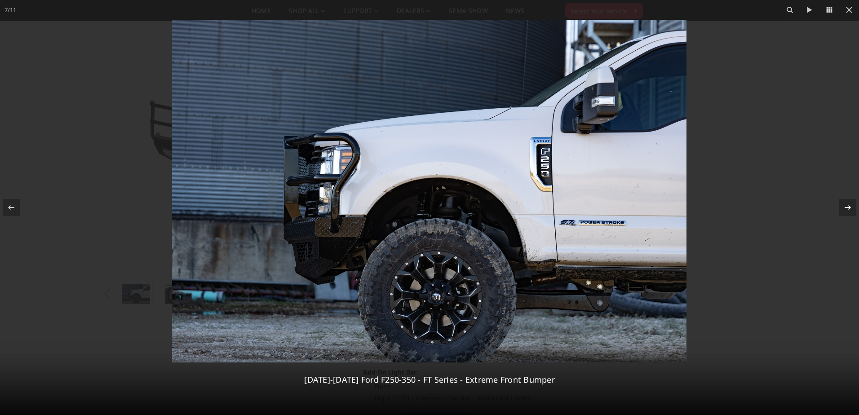
click at [846, 217] on button at bounding box center [843, 207] width 31 height 45
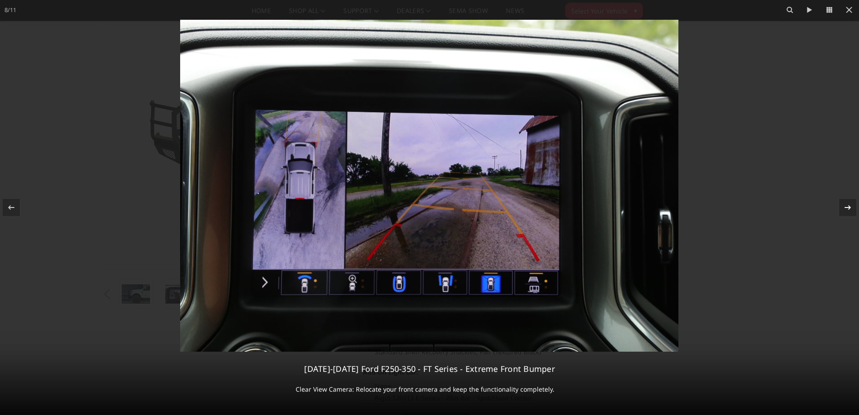
click at [846, 217] on button at bounding box center [843, 207] width 31 height 45
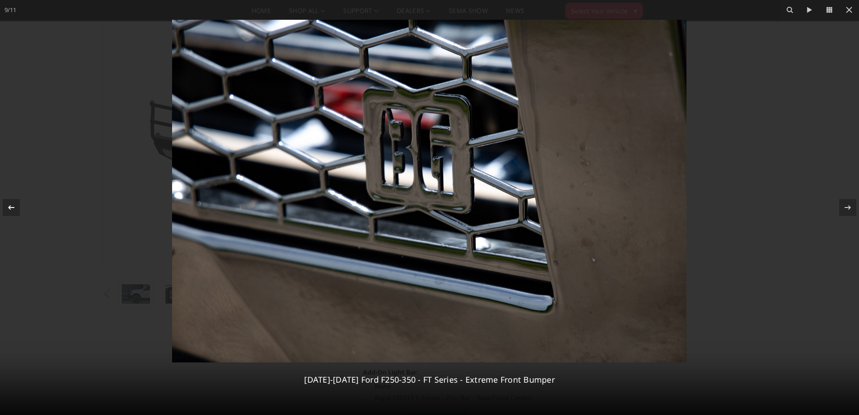
click at [10, 208] on icon at bounding box center [11, 207] width 6 height 4
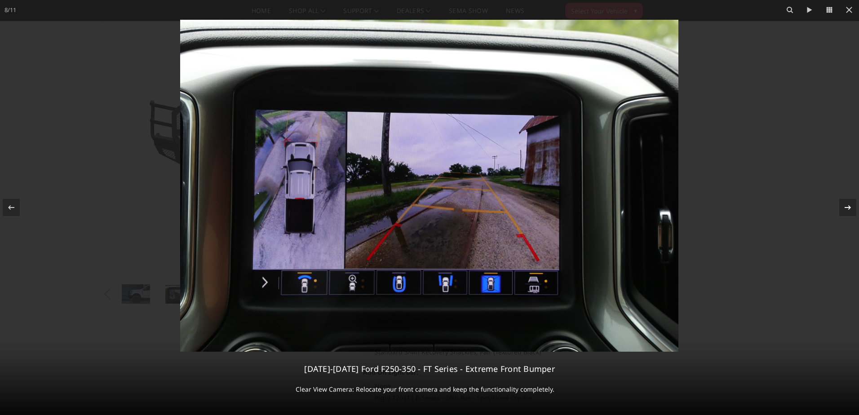
click at [848, 204] on icon at bounding box center [848, 207] width 11 height 11
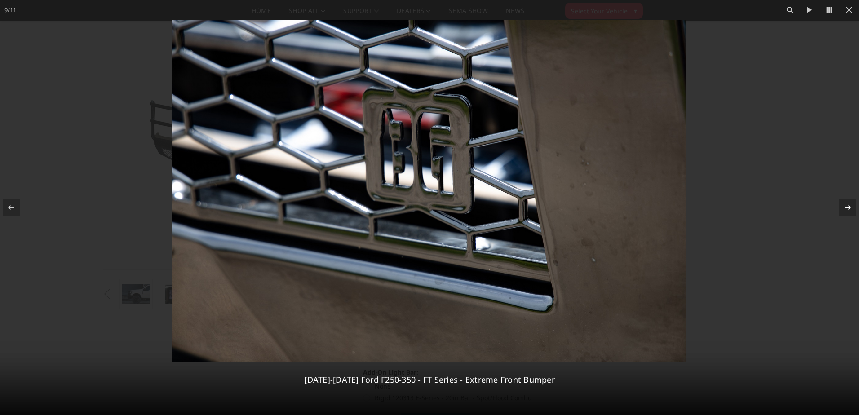
click at [848, 204] on icon at bounding box center [848, 207] width 11 height 11
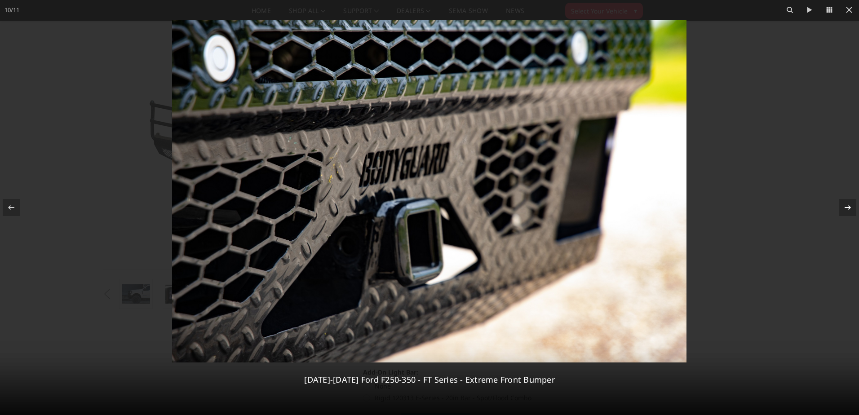
drag, startPoint x: 848, startPoint y: 204, endPoint x: 850, endPoint y: 210, distance: 6.3
click at [850, 209] on icon at bounding box center [848, 207] width 11 height 11
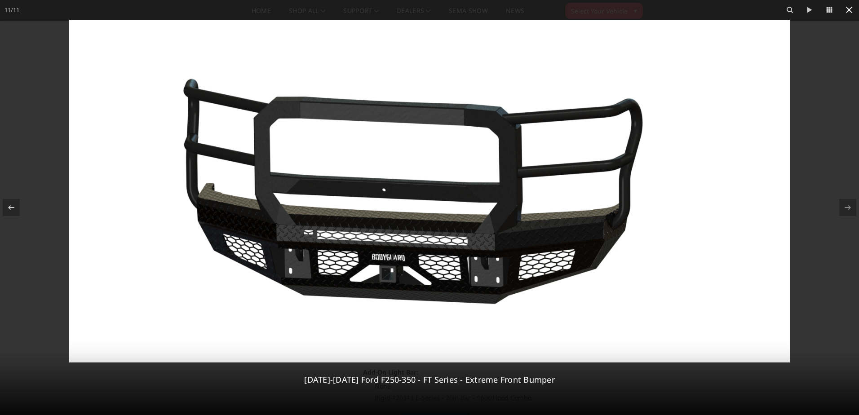
click at [848, 9] on icon at bounding box center [849, 9] width 11 height 11
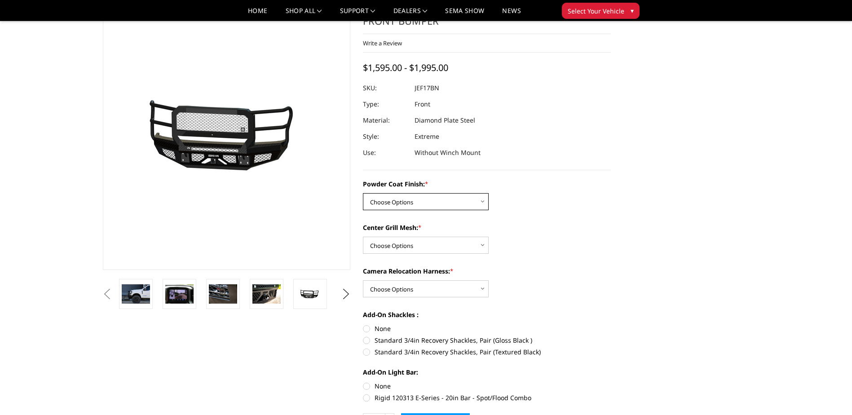
click at [458, 204] on select "Choose Options Bare Metal Gloss Black Powder Coat Textured Black Powder Coat" at bounding box center [426, 201] width 126 height 17
select select "3222"
click at [363, 193] on select "Choose Options Bare Metal Gloss Black Powder Coat Textured Black Powder Coat" at bounding box center [426, 201] width 126 height 17
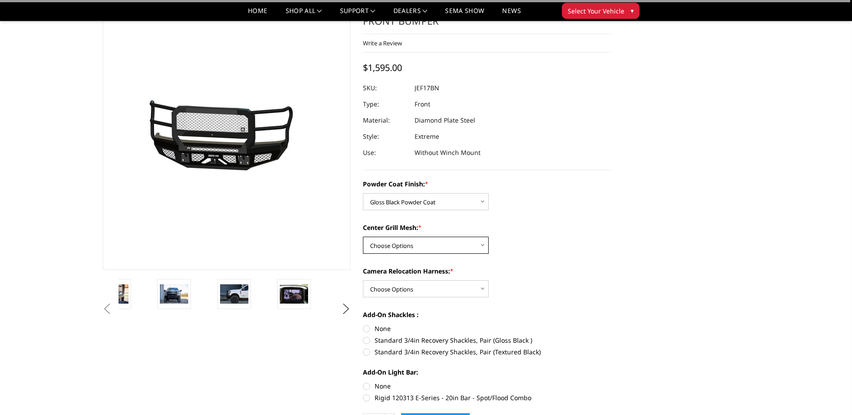
click at [454, 244] on select "Choose Options WITH Expanded Metal in Center Grill WITHOUT Expanded Metal in Ce…" at bounding box center [426, 245] width 126 height 17
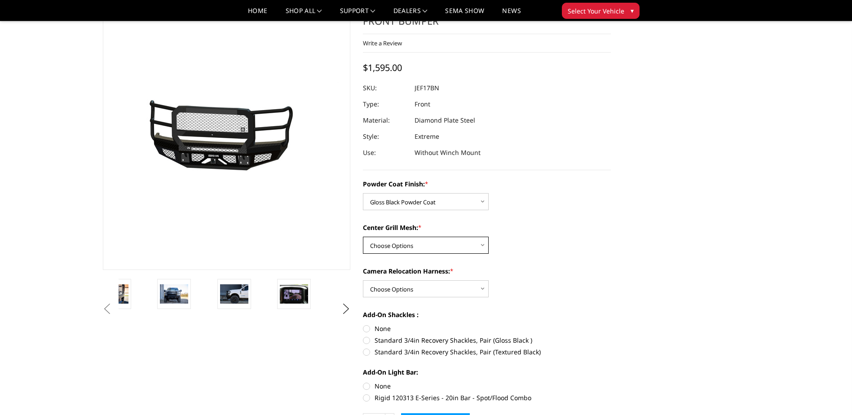
select select "3224"
click at [363, 237] on select "Choose Options WITH Expanded Metal in Center Grill WITHOUT Expanded Metal in Ce…" at bounding box center [426, 245] width 126 height 17
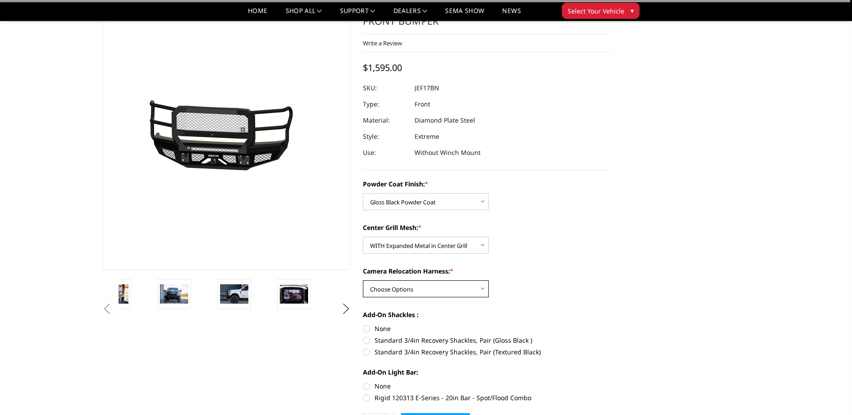
click at [456, 291] on select "Choose Options WITH Camera Relocation Harness WITHOUT Camera Relocation Harness" at bounding box center [426, 288] width 126 height 17
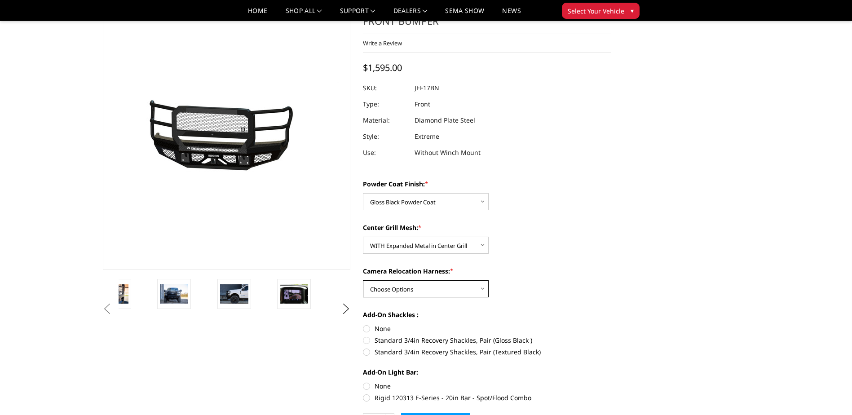
select select "3226"
click at [363, 280] on select "Choose Options WITH Camera Relocation Harness WITHOUT Camera Relocation Harness" at bounding box center [426, 288] width 126 height 17
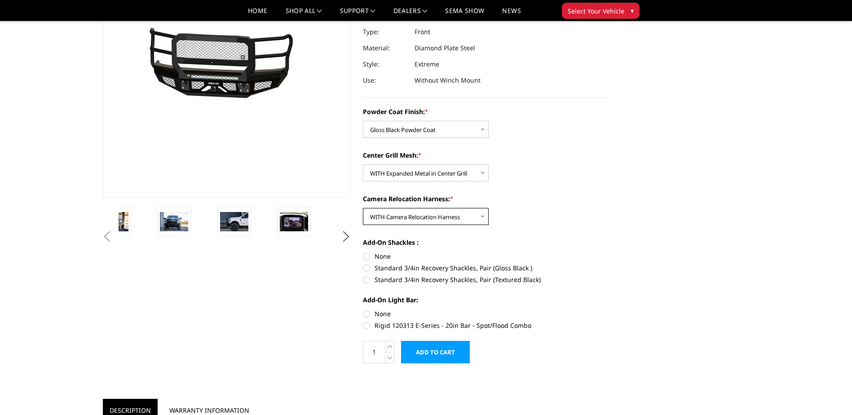
scroll to position [135, 0]
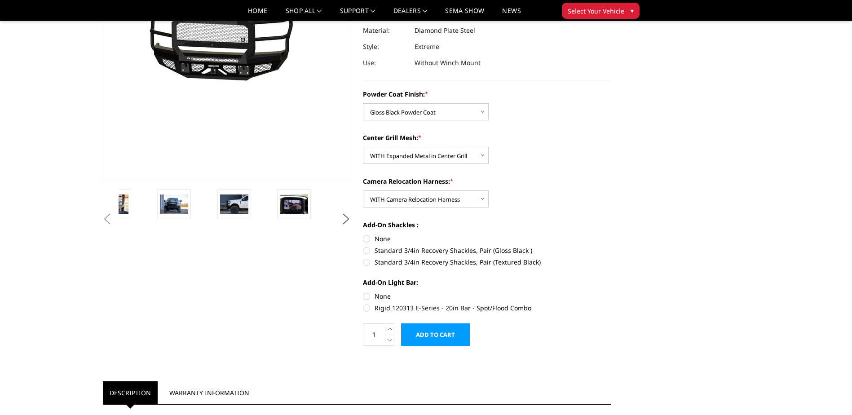
click at [477, 251] on label "Standard 3/4in Recovery Shackles, Pair (Gloss Black )" at bounding box center [487, 250] width 248 height 9
click at [611, 235] on input "Standard 3/4in Recovery Shackles, Pair (Gloss Black )" at bounding box center [611, 234] width 0 height 0
radio input "true"
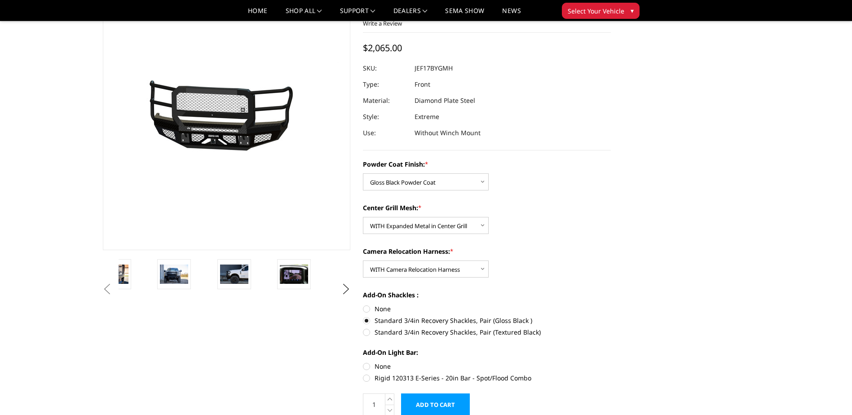
scroll to position [45, 0]
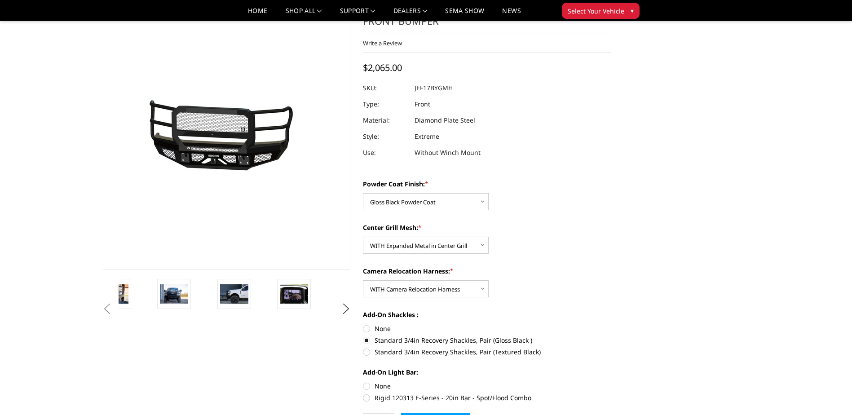
click at [377, 329] on label "None" at bounding box center [487, 328] width 248 height 9
click at [364, 324] on input "None" at bounding box center [363, 324] width 0 height 0
radio input "true"
click at [406, 342] on label "Standard 3/4in Recovery Shackles, Pair (Gloss Black )" at bounding box center [487, 340] width 248 height 9
click at [611, 324] on input "Standard 3/4in Recovery Shackles, Pair (Gloss Black )" at bounding box center [611, 324] width 0 height 0
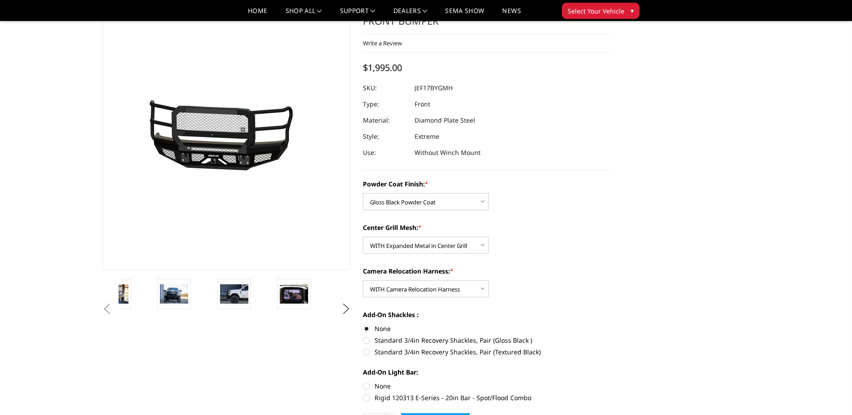
radio input "true"
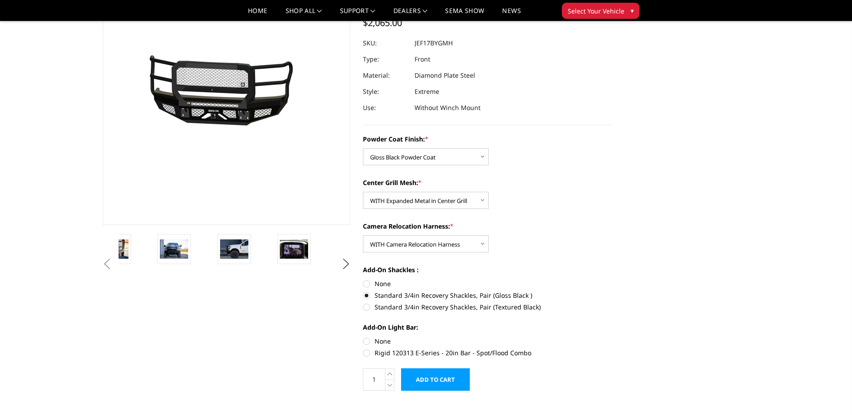
scroll to position [135, 0]
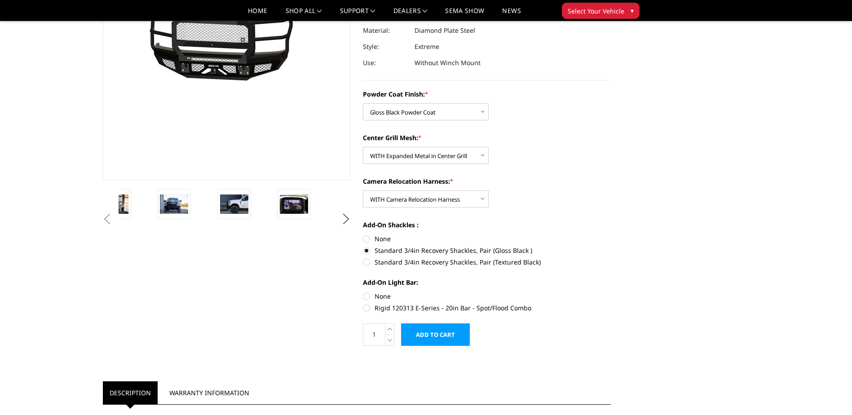
click at [425, 308] on label "Rigid 120313 E-Series - 20in Bar - Spot/Flood Combo" at bounding box center [487, 307] width 248 height 9
click at [611, 292] on input "Rigid 120313 E-Series - 20in Bar - Spot/Flood Combo" at bounding box center [611, 292] width 0 height 0
radio input "true"
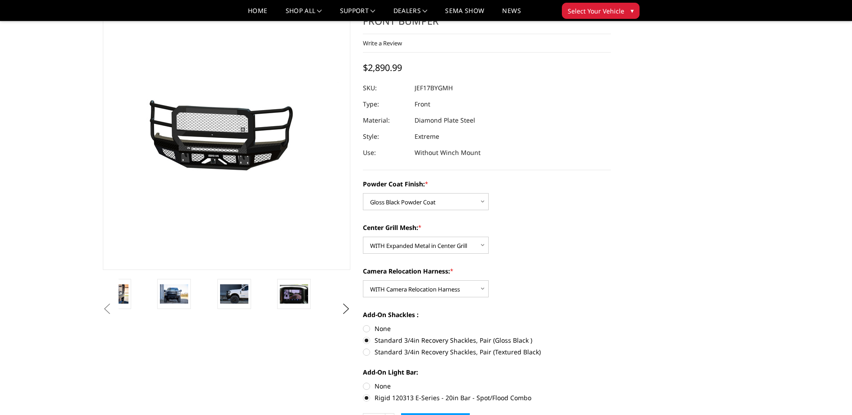
scroll to position [90, 0]
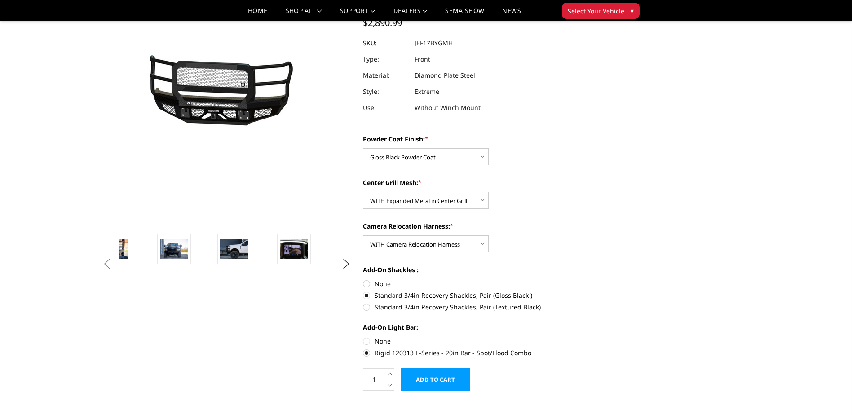
click at [387, 341] on label "None" at bounding box center [487, 341] width 248 height 9
click at [364, 337] on input "None" at bounding box center [363, 337] width 0 height 0
radio input "true"
click at [380, 286] on label "None" at bounding box center [487, 283] width 248 height 9
click at [364, 279] on input "None" at bounding box center [363, 279] width 0 height 0
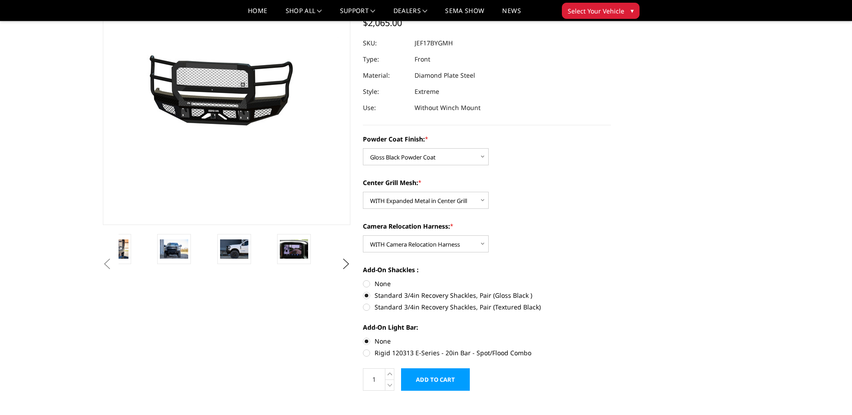
radio input "true"
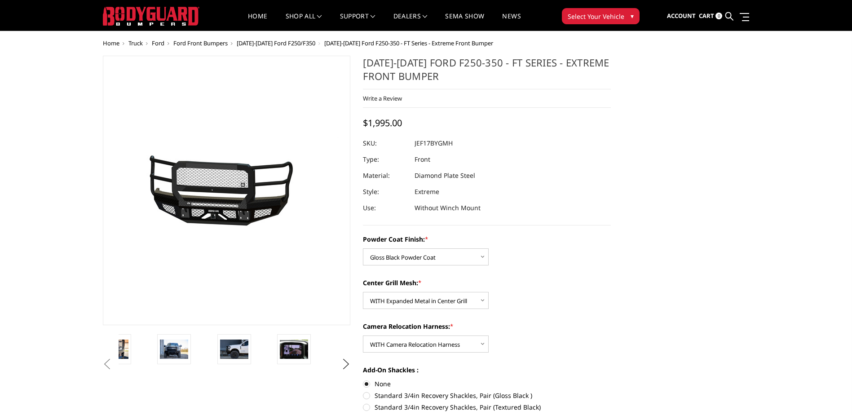
scroll to position [0, 0]
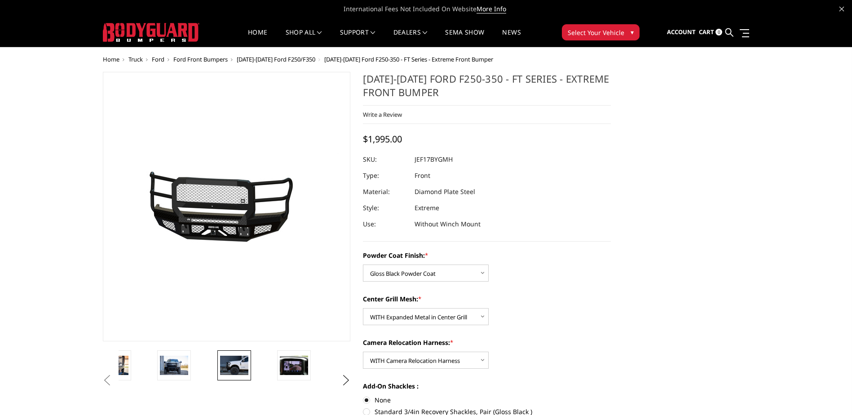
click at [226, 364] on img at bounding box center [234, 365] width 28 height 19
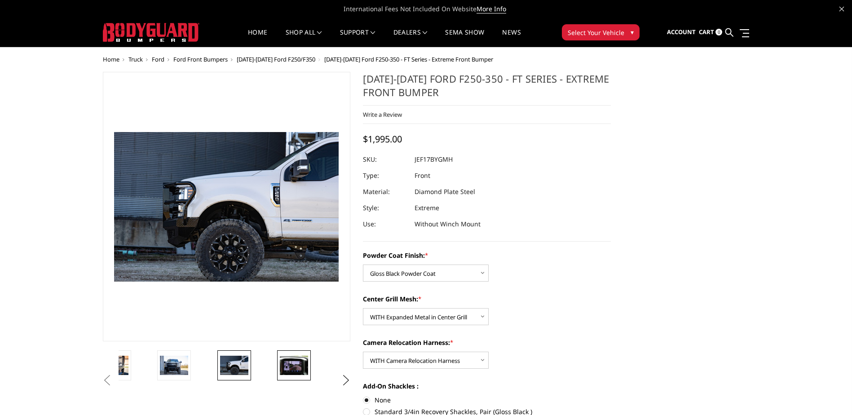
click at [291, 369] on img at bounding box center [294, 365] width 28 height 19
